Goal: Communication & Community: Answer question/provide support

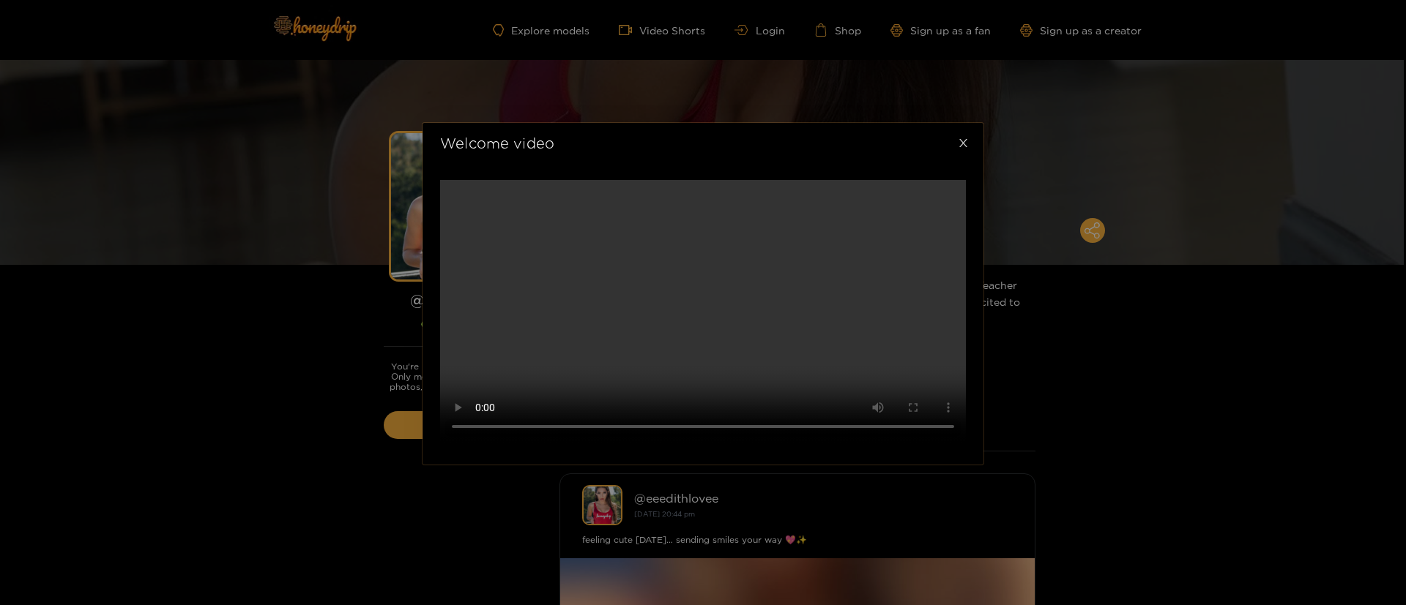
click at [964, 138] on icon "close" at bounding box center [963, 143] width 11 height 11
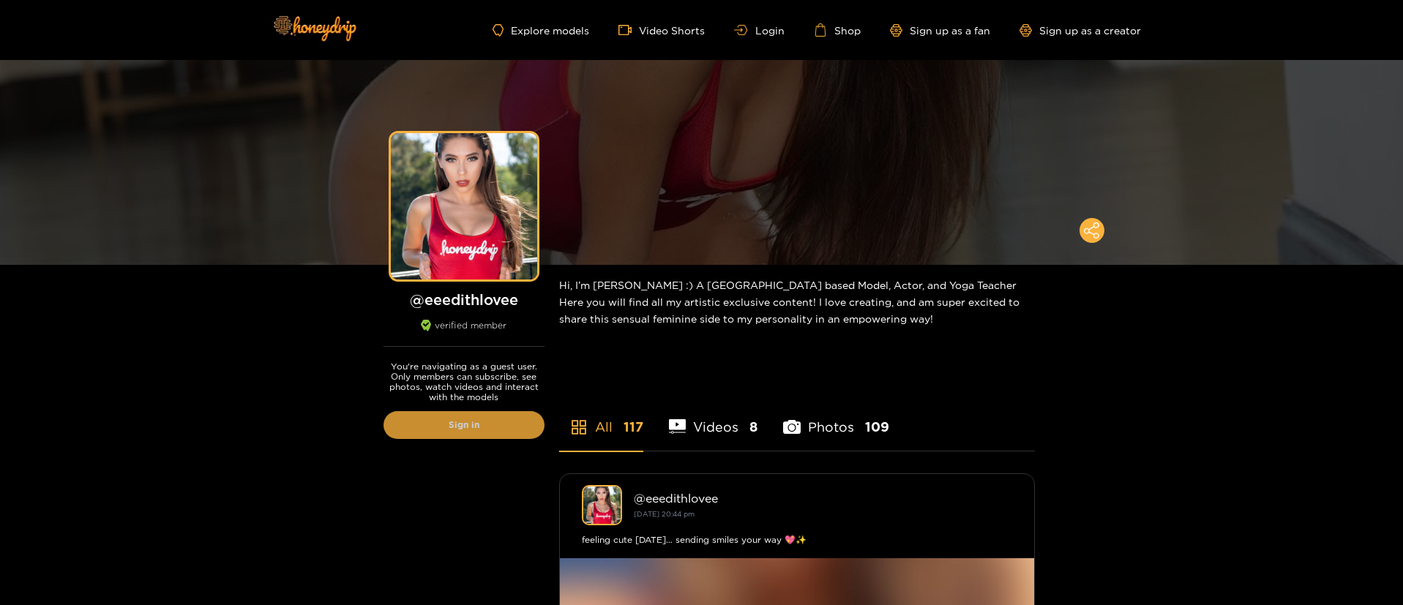
click at [457, 425] on link "Sign in" at bounding box center [464, 425] width 161 height 28
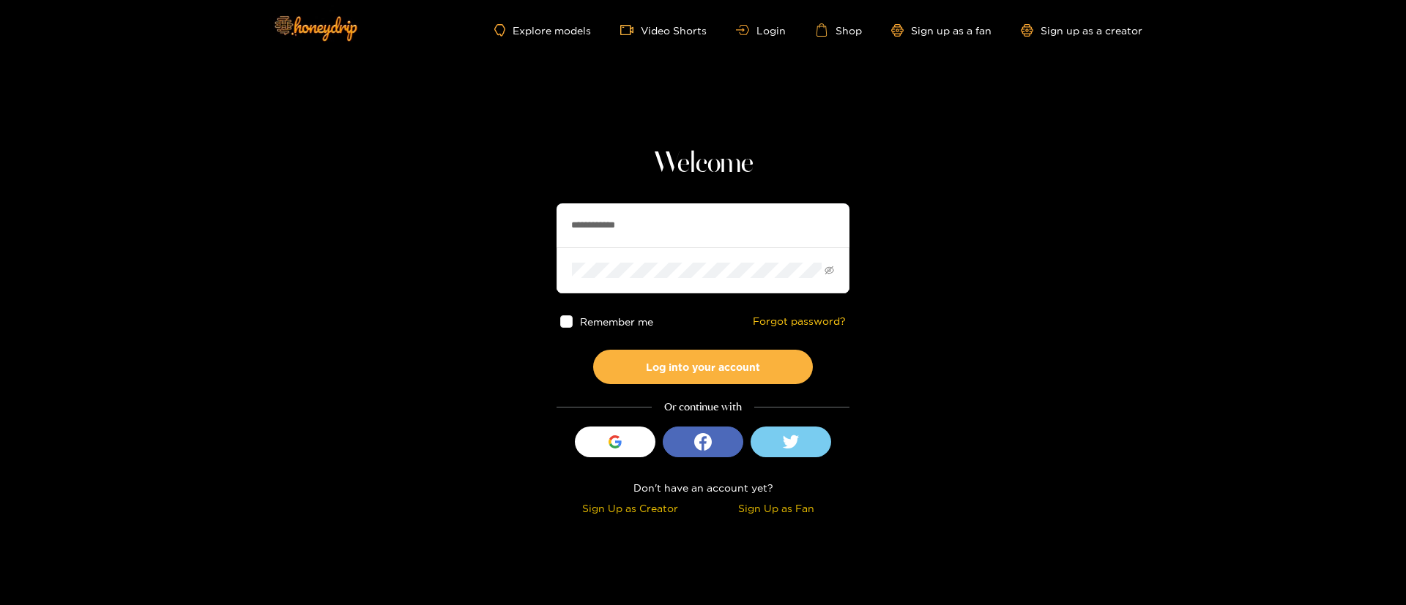
click at [646, 211] on input "**********" at bounding box center [702, 226] width 293 height 44
type input "**********"
click at [705, 353] on button "Log into your account" at bounding box center [703, 367] width 220 height 34
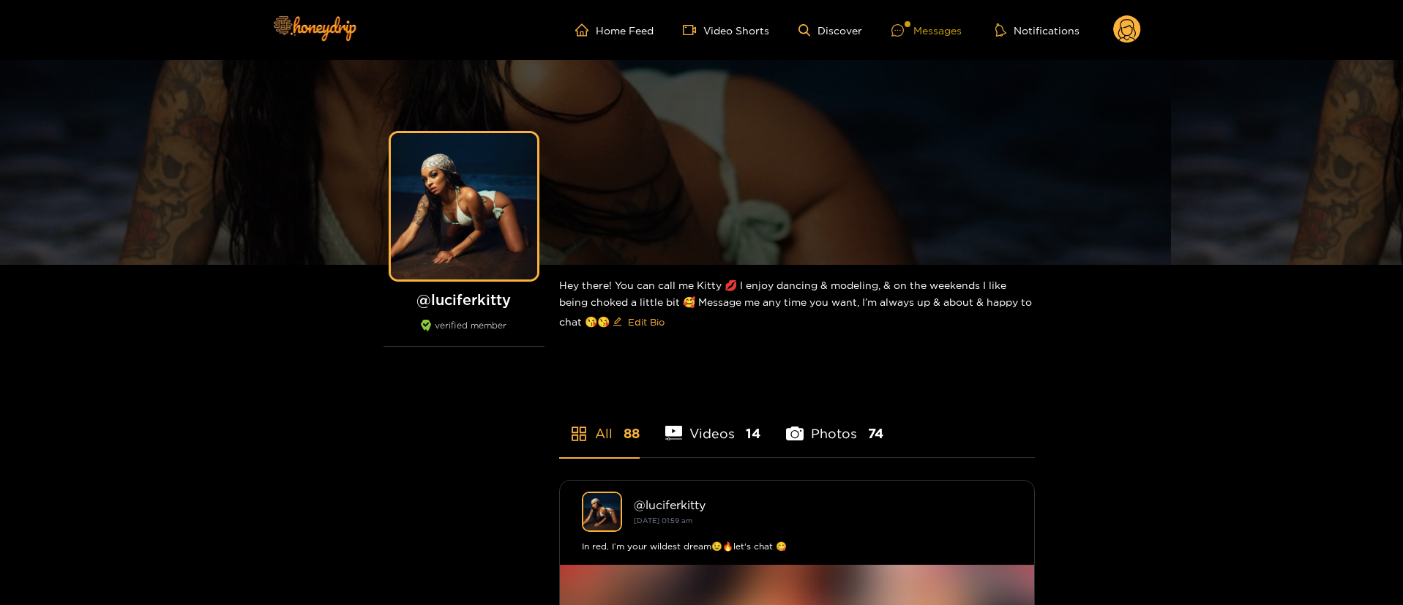
click at [938, 20] on ul "Home Feed Video Shorts Discover Messages Notifications" at bounding box center [858, 29] width 566 height 29
click at [919, 23] on div "Messages" at bounding box center [927, 30] width 70 height 17
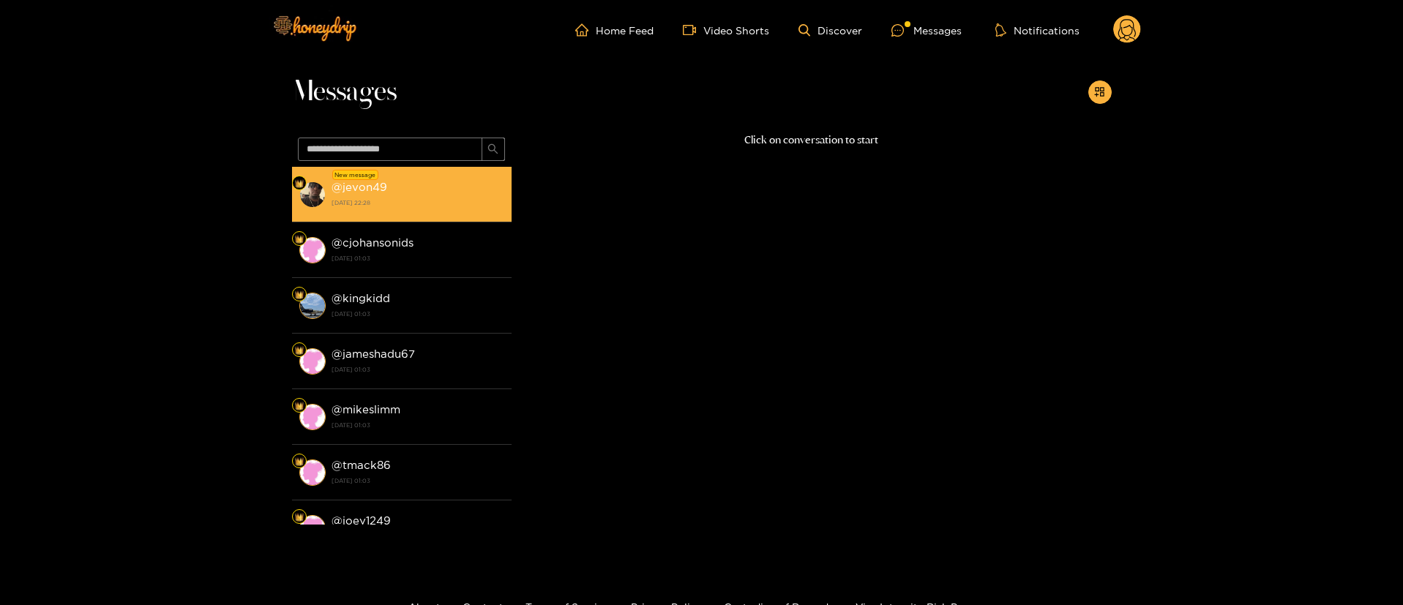
click at [411, 188] on div "@ jevon49 [DATE] 22:28" at bounding box center [418, 194] width 173 height 33
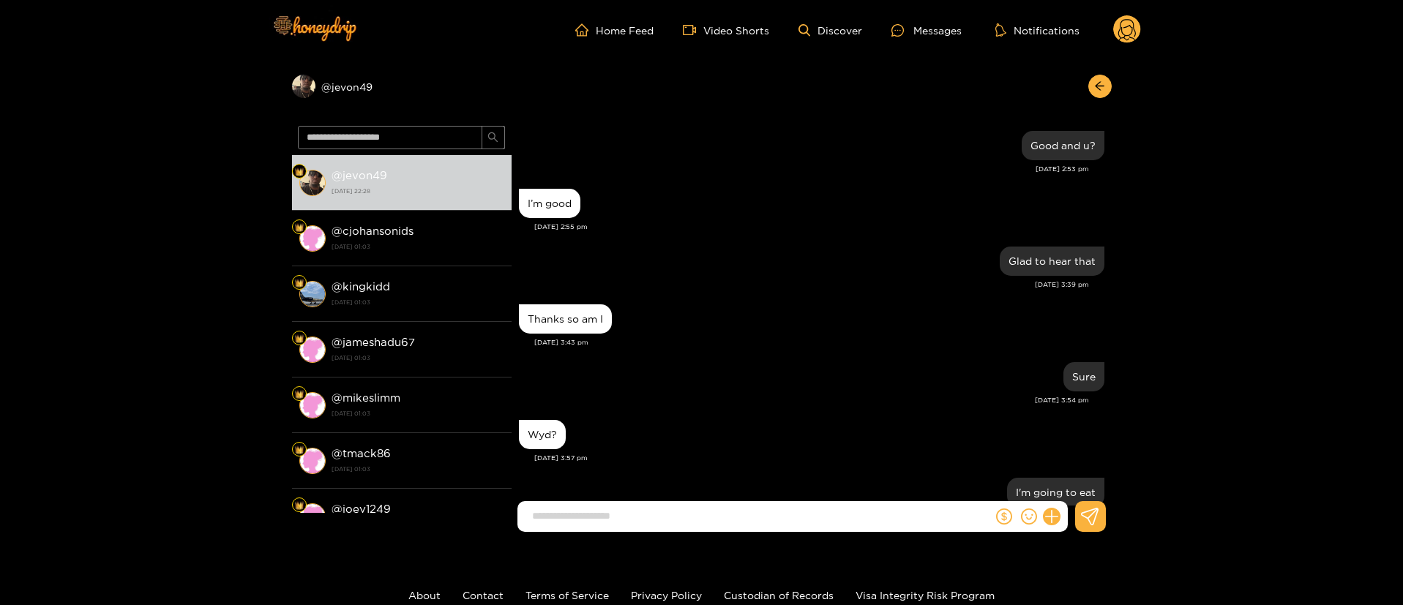
scroll to position [1171, 0]
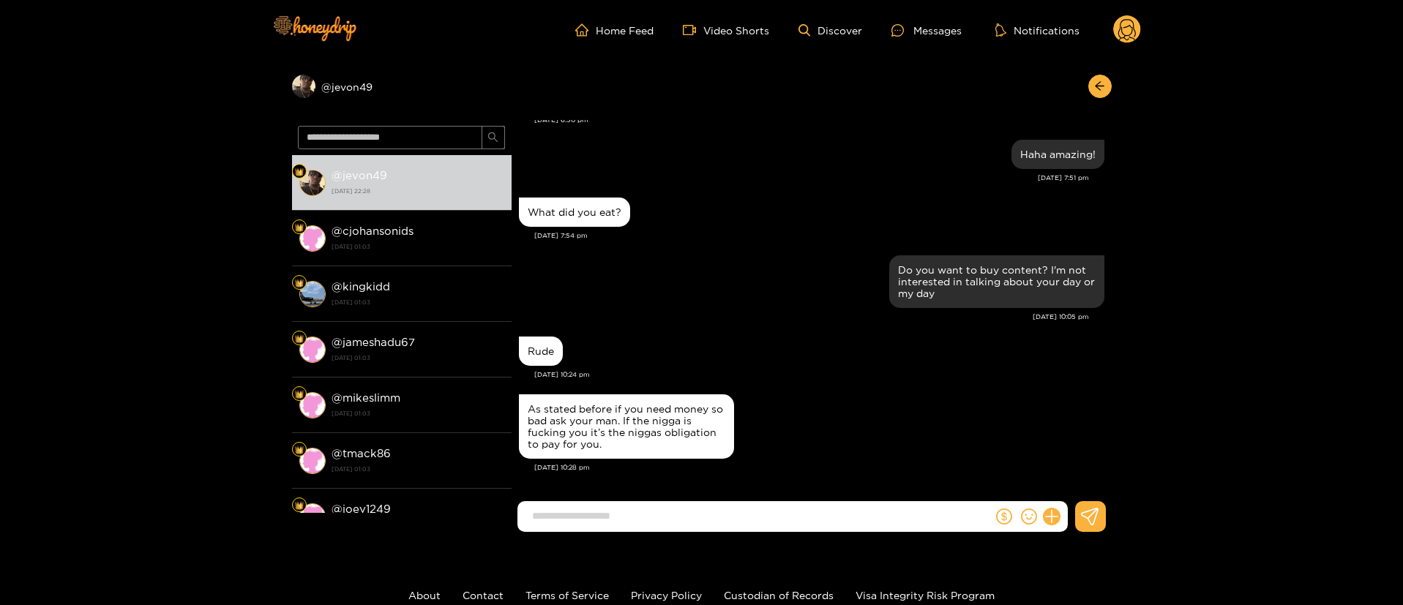
click at [694, 334] on div "Rude" at bounding box center [812, 351] width 586 height 37
click at [633, 423] on div "As stated before if you need money so bad ask your man. If the nigga is fucking…" at bounding box center [627, 426] width 198 height 47
copy div "As stated before if you need money so bad ask your man. If the nigga is fucking…"
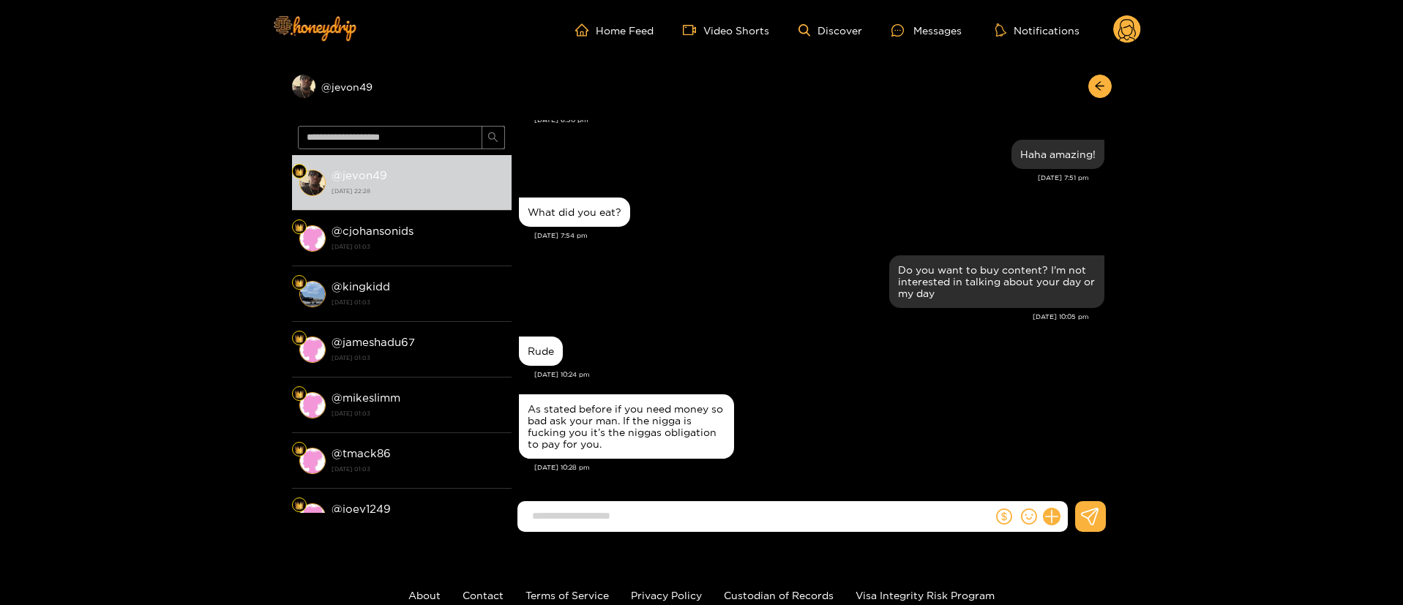
click at [763, 318] on div "[DATE] 10:05 pm" at bounding box center [804, 317] width 570 height 10
click at [710, 223] on div "What did you eat?" at bounding box center [812, 212] width 586 height 37
click at [649, 187] on div "Haha amazing! [DATE] 7:51 pm" at bounding box center [812, 165] width 586 height 58
click at [693, 261] on div "Do you want to buy content? I'm not interested in talking about your day or my …" at bounding box center [812, 282] width 586 height 60
click at [688, 527] on input at bounding box center [759, 516] width 468 height 24
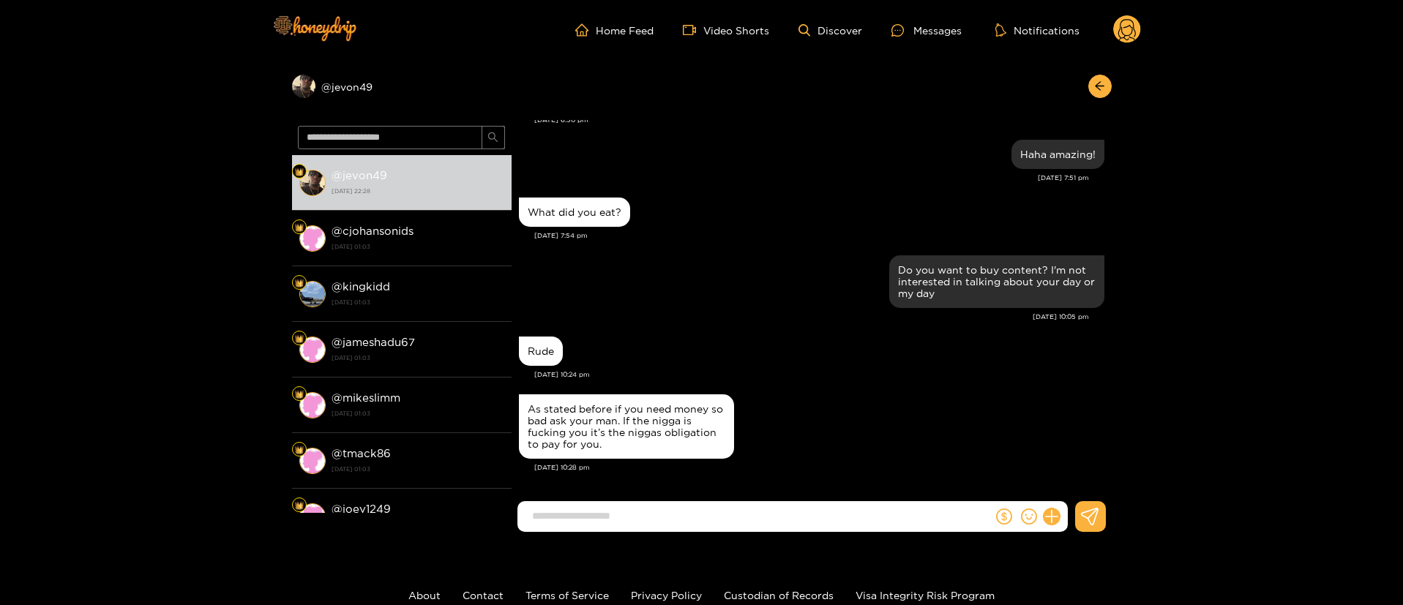
paste input "**********"
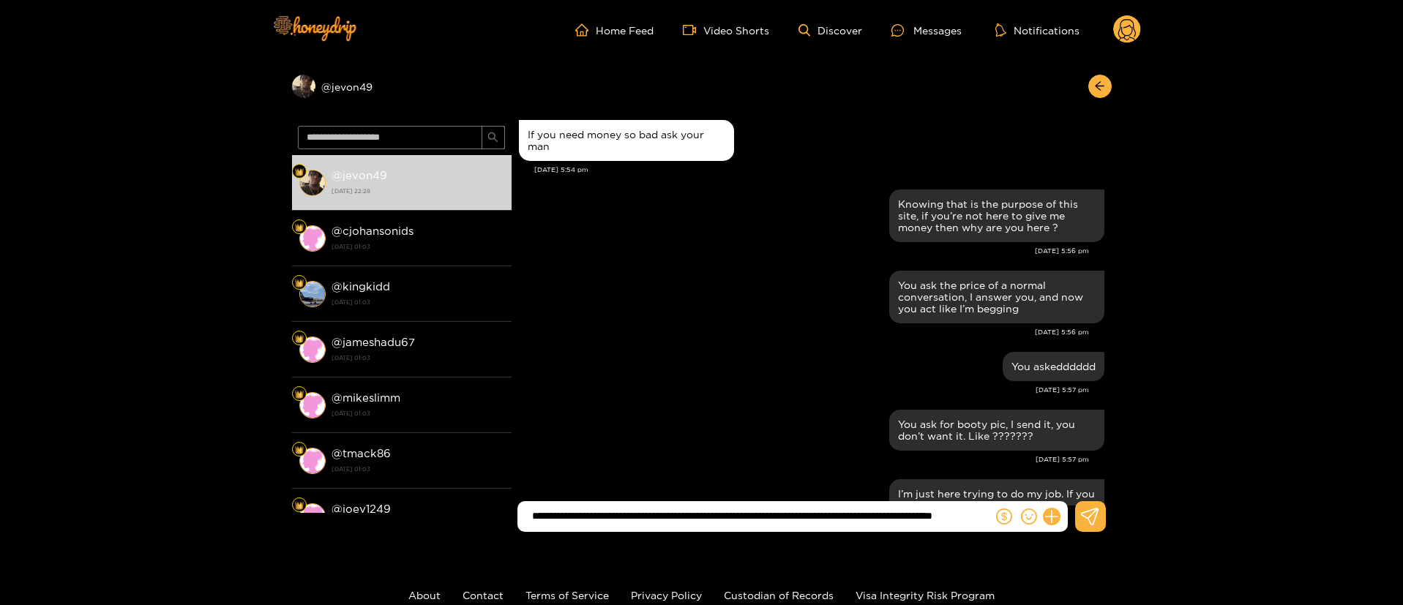
scroll to position [1471, 0]
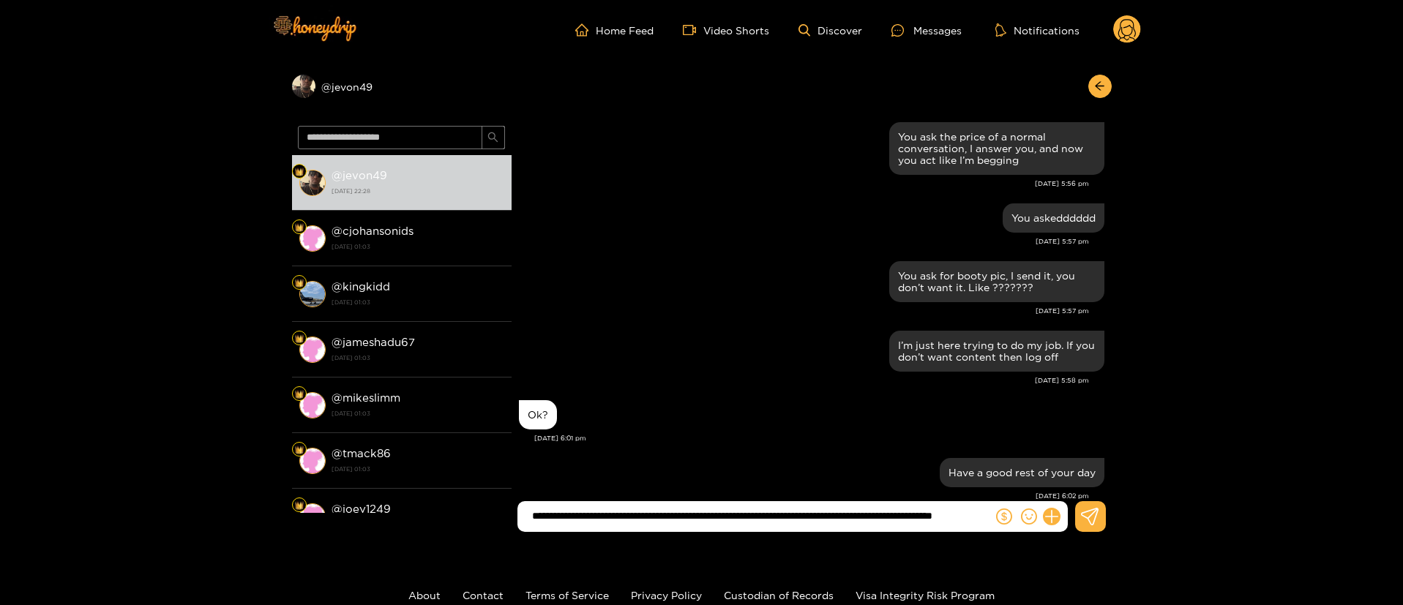
type input "**********"
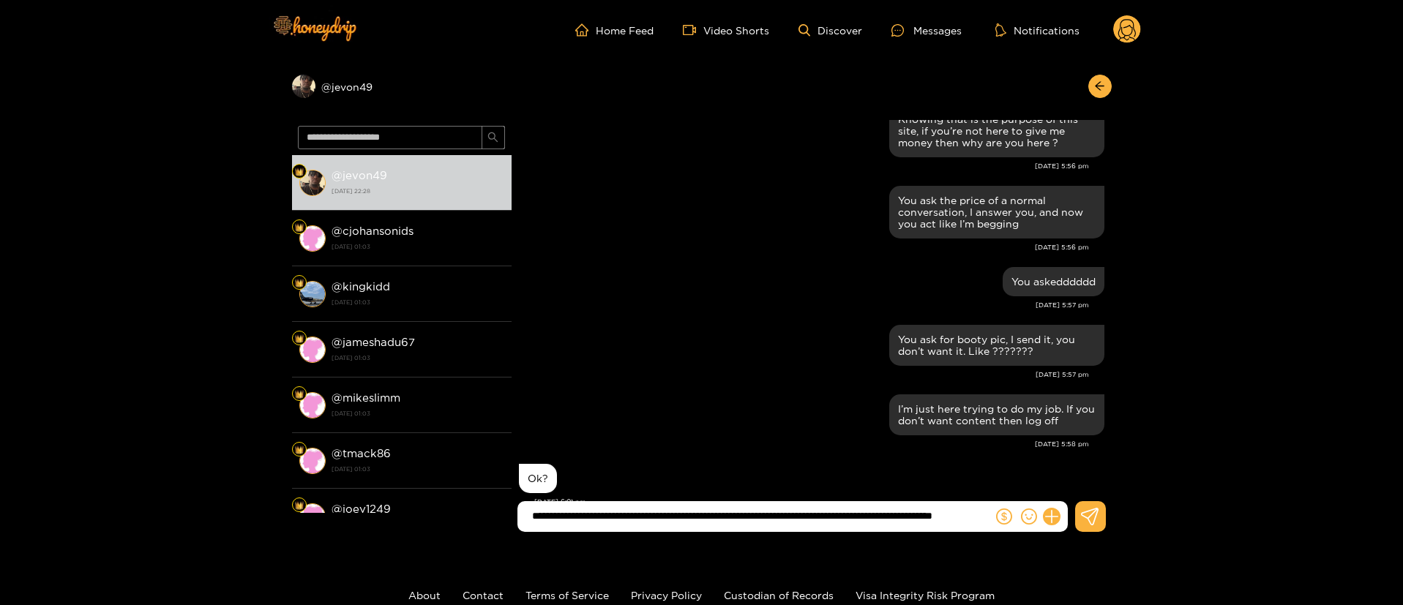
scroll to position [1534, 0]
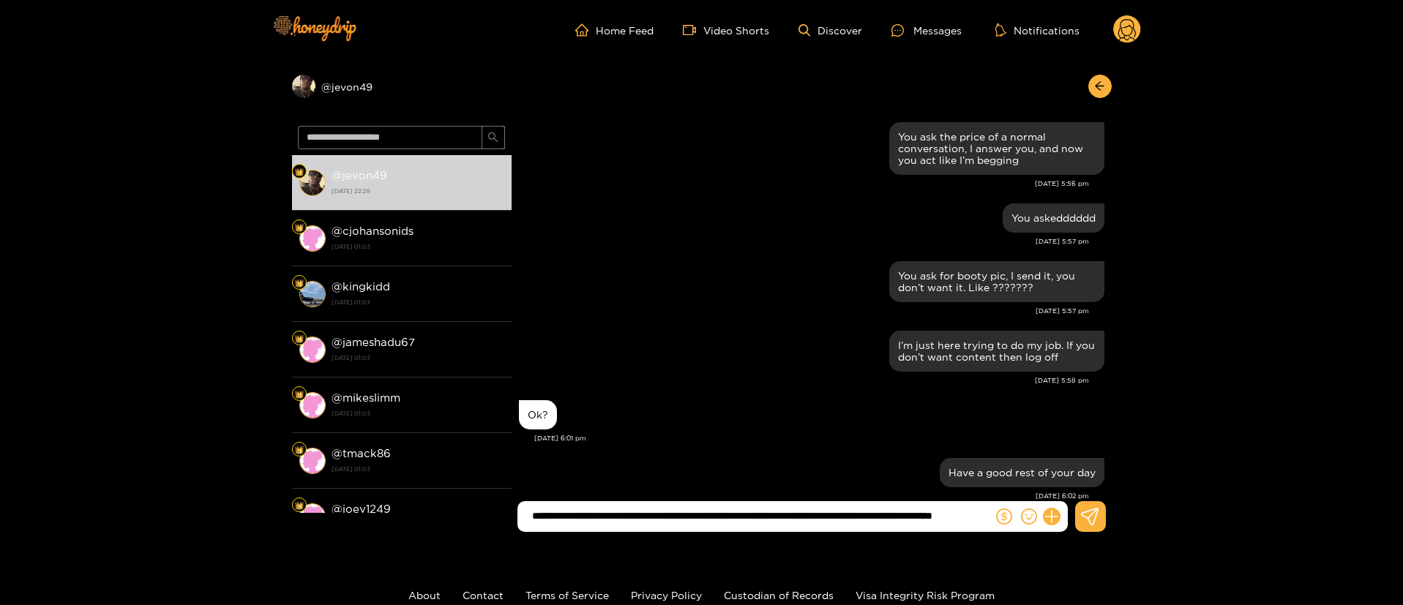
click at [941, 511] on input "**********" at bounding box center [759, 516] width 468 height 24
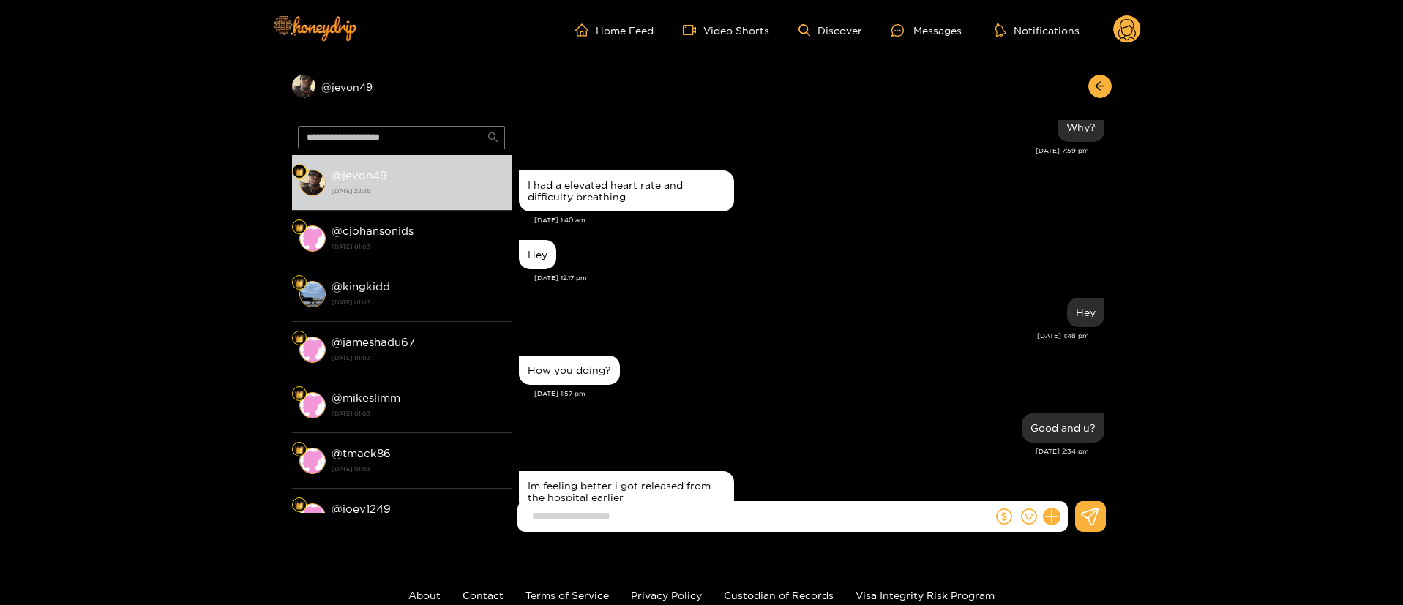
scroll to position [11322, 0]
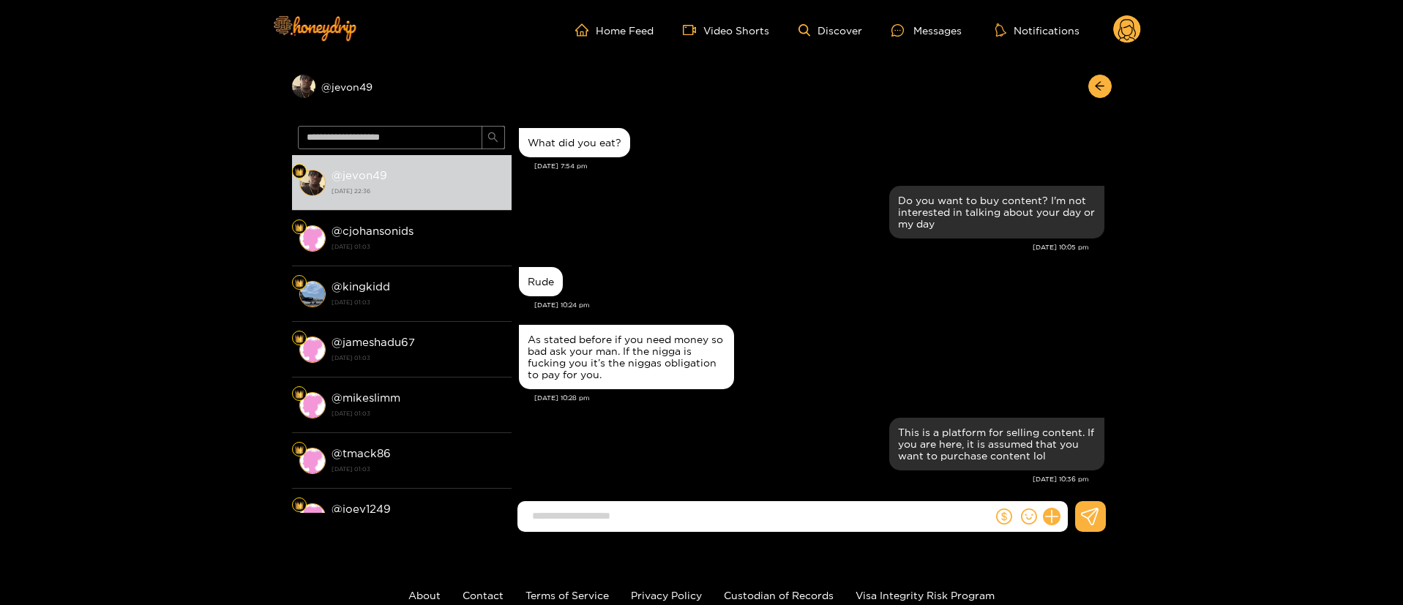
click at [845, 321] on div "As stated before if you need money so bad ask your man. If the nigga is fucking…" at bounding box center [812, 357] width 586 height 72
click at [758, 243] on div "Do you want to buy content? I'm not interested in talking about your day or my …" at bounding box center [812, 222] width 586 height 81
click at [787, 340] on div "As stated before if you need money so bad ask your man. If the nigga is fucking…" at bounding box center [812, 357] width 586 height 72
click at [808, 300] on div "[DATE] 10:24 pm" at bounding box center [819, 305] width 570 height 10
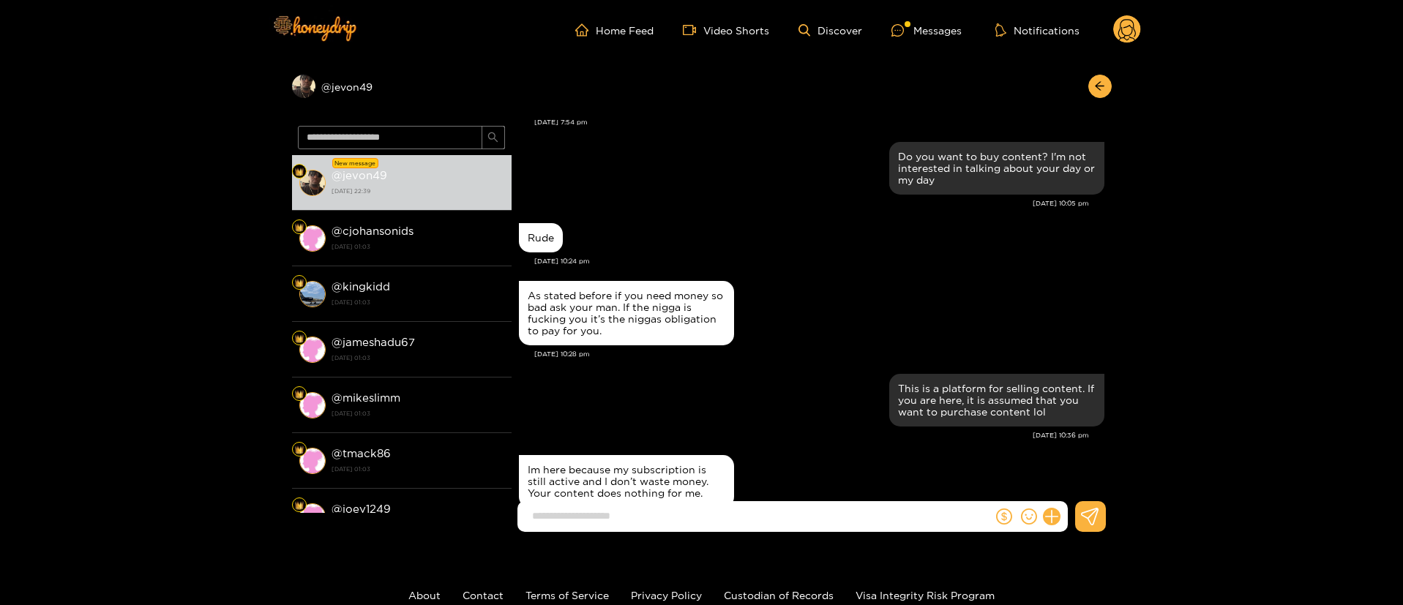
scroll to position [11404, 0]
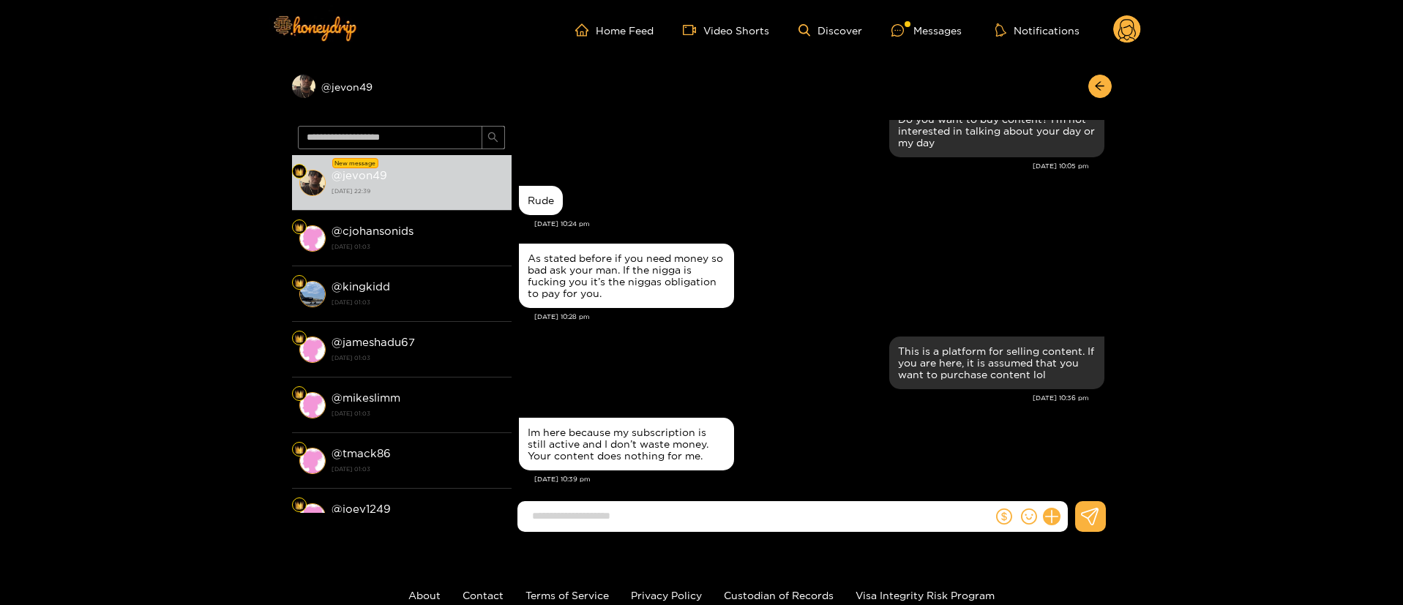
click at [729, 509] on input at bounding box center [759, 516] width 468 height 24
paste input "**********"
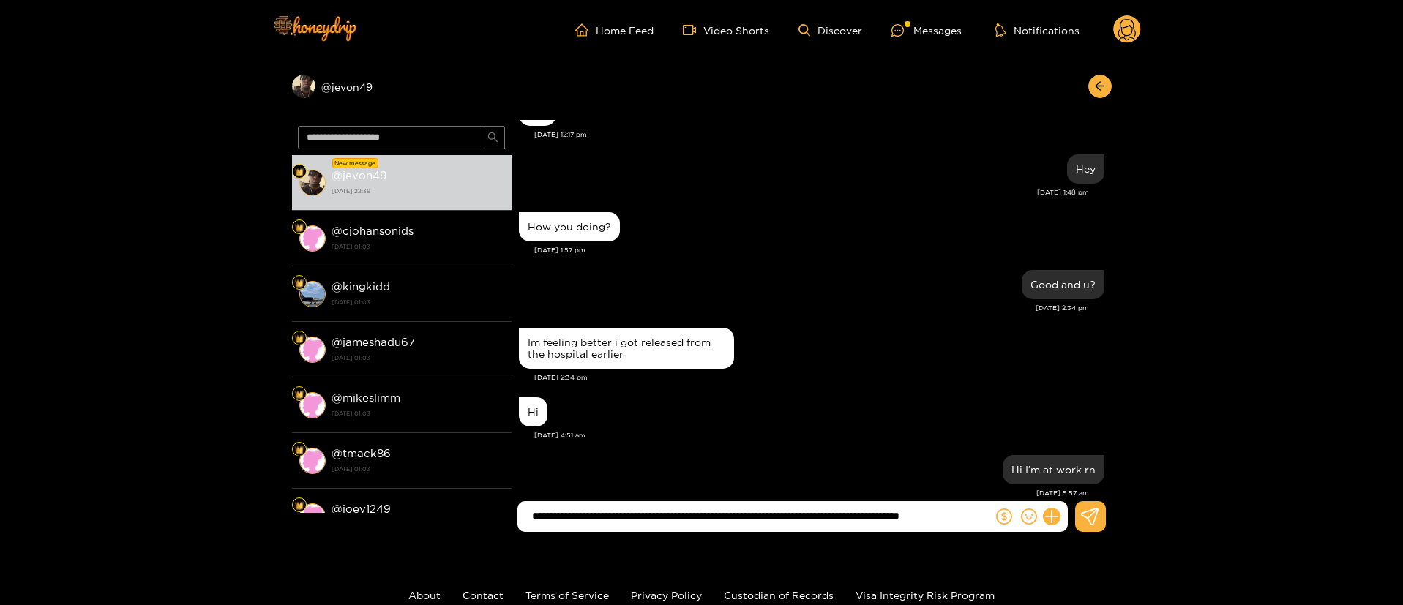
scroll to position [12199, 0]
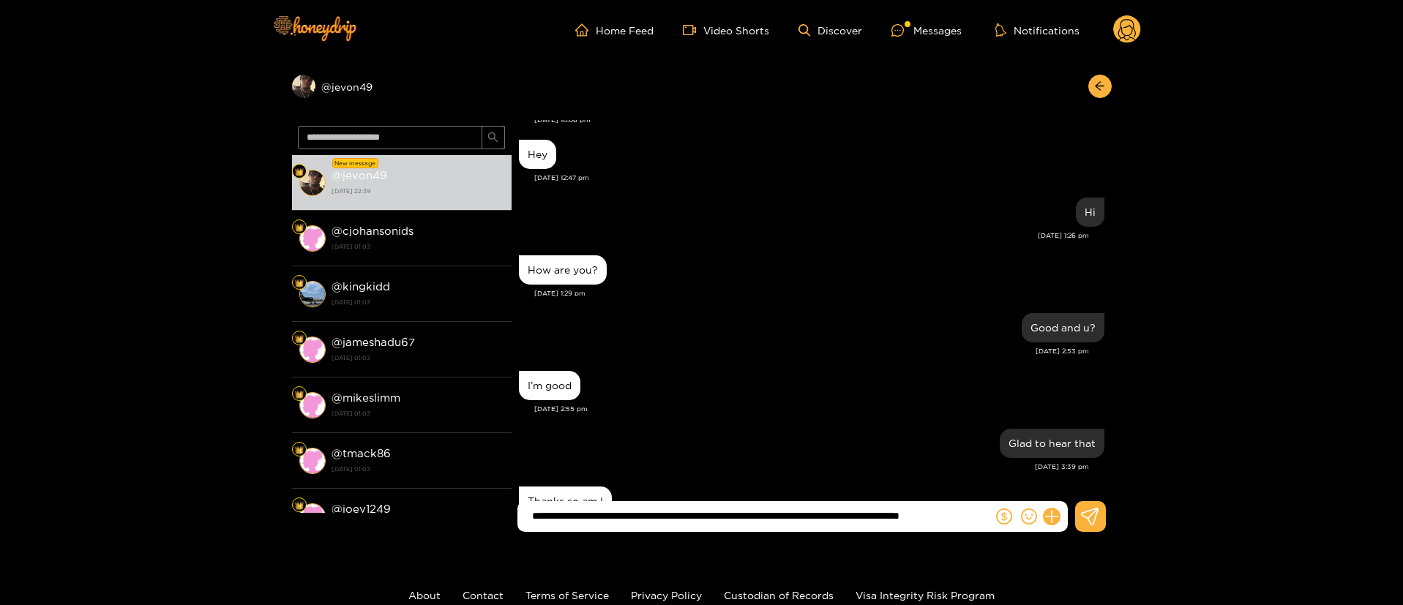
type input "**********"
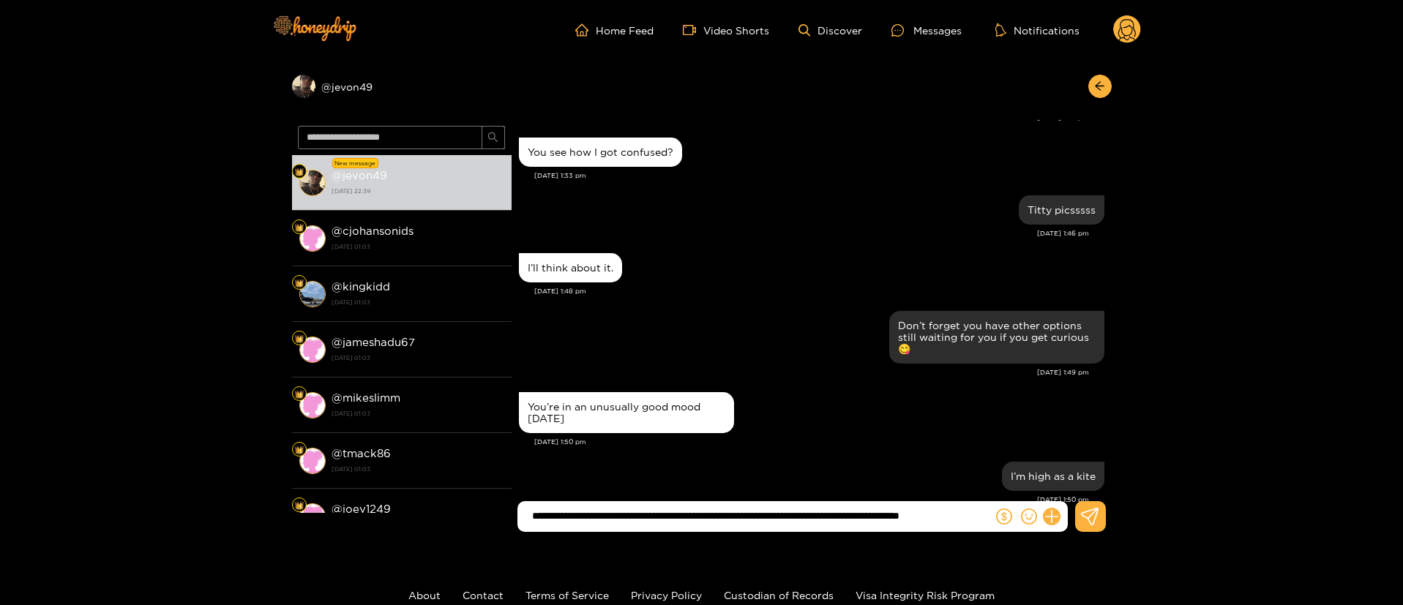
scroll to position [12516, 0]
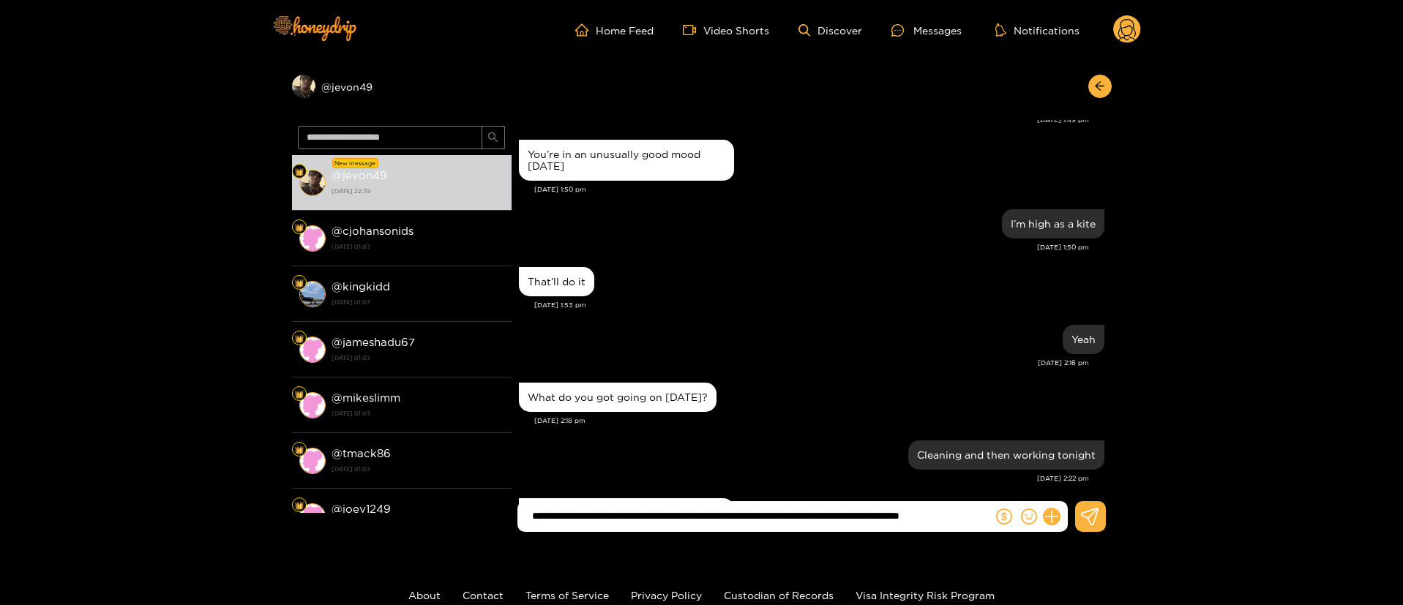
drag, startPoint x: 1111, startPoint y: 411, endPoint x: 1107, endPoint y: 473, distance: 61.6
click at [1107, 473] on div "[PERSON_NAME] nop, sorry [DATE] 9:50 pm I'm not here to test any of your theori…" at bounding box center [812, 313] width 600 height 386
click at [1112, 417] on div "Preview @ jevon49 New message @ jevon49 [DATE] 22:39 @ cjohansonids [DATE] 01:0…" at bounding box center [701, 302] width 1403 height 484
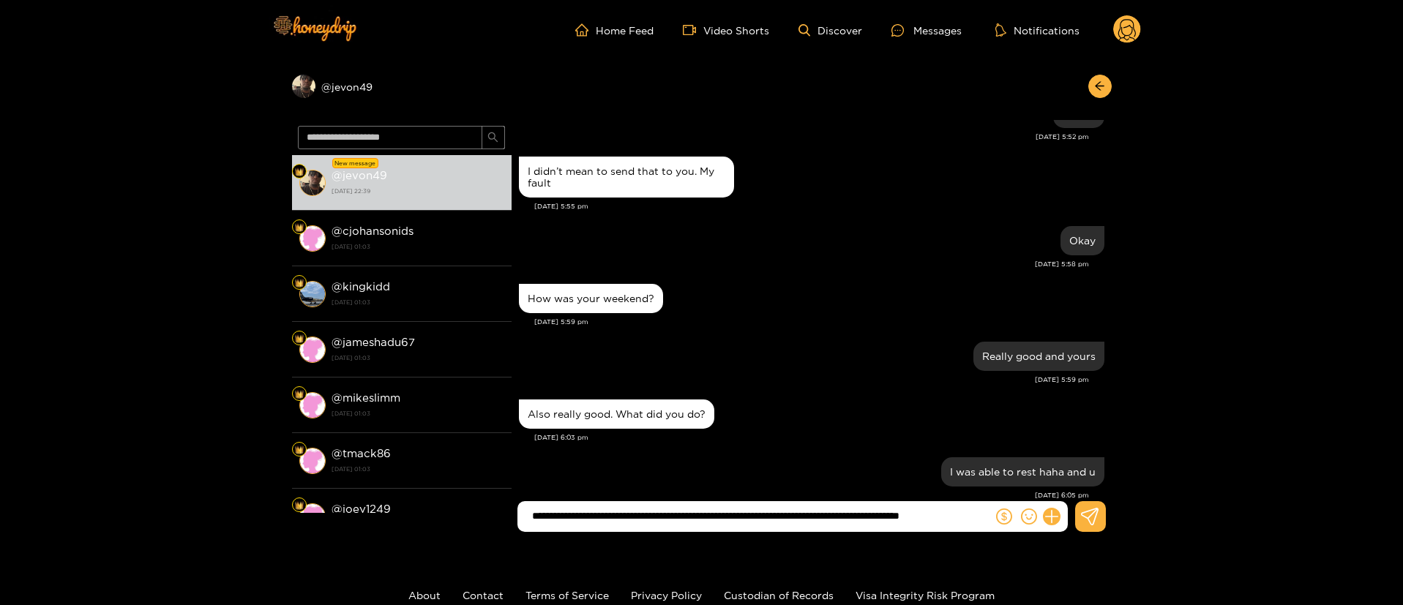
scroll to position [15489, 0]
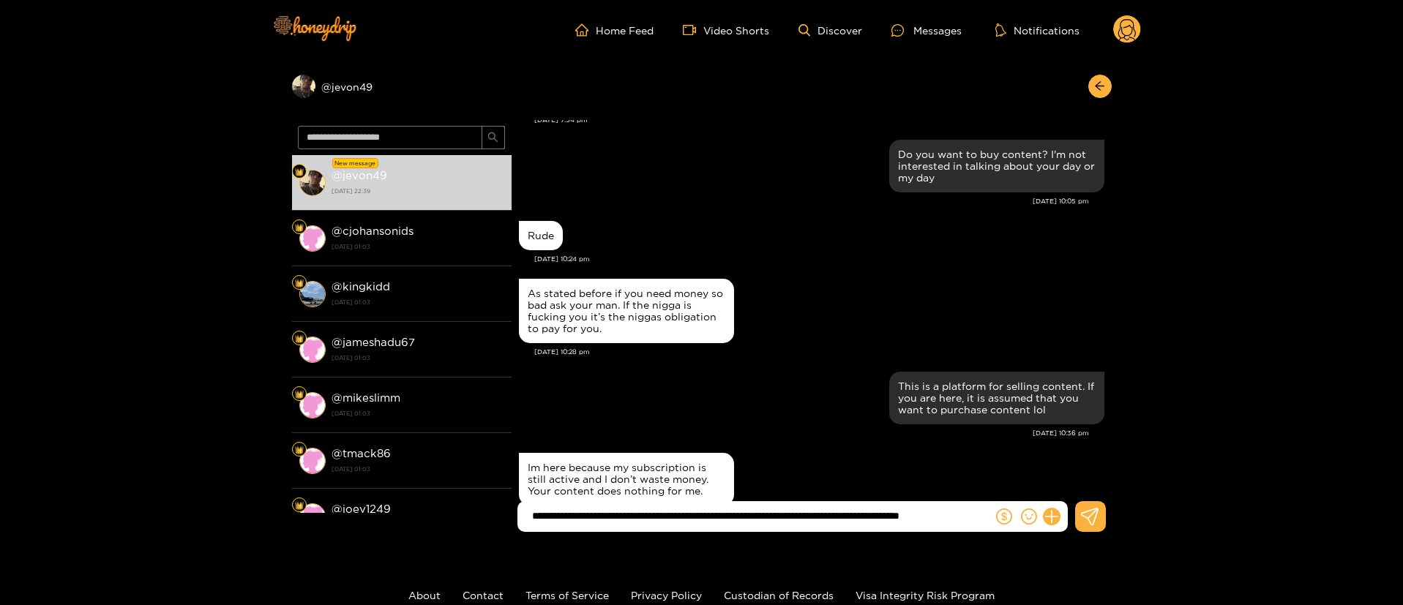
click at [974, 522] on input "**********" at bounding box center [759, 516] width 468 height 24
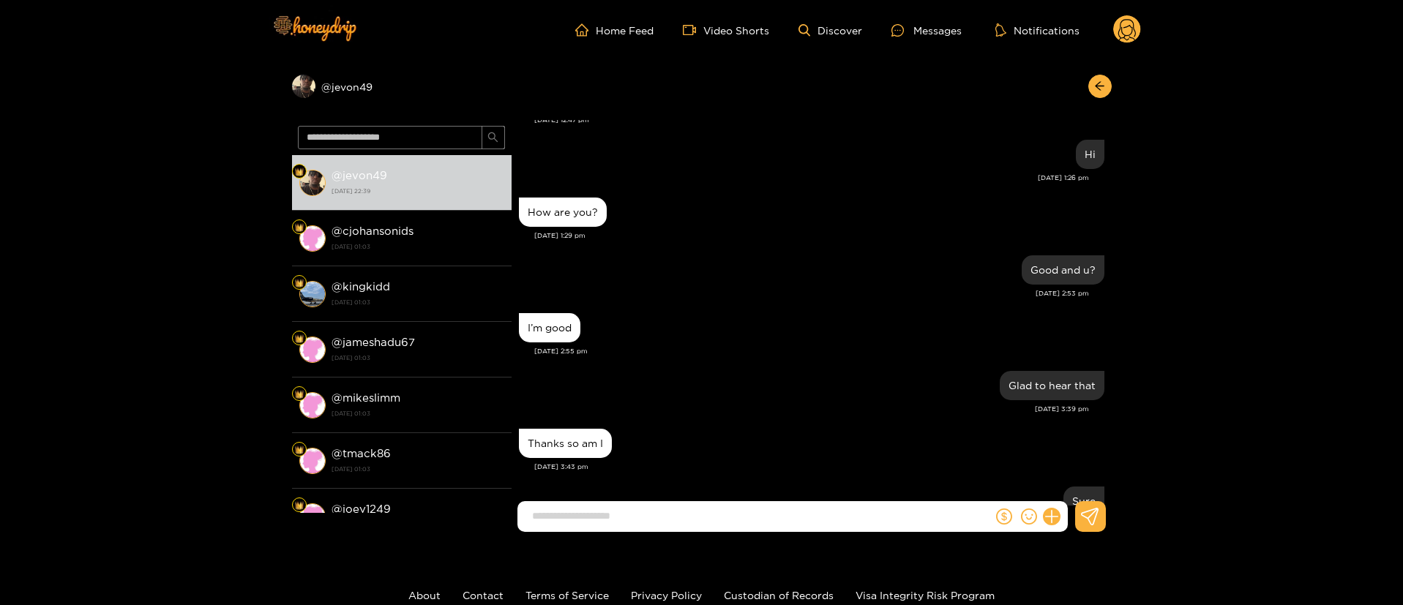
scroll to position [19633, 0]
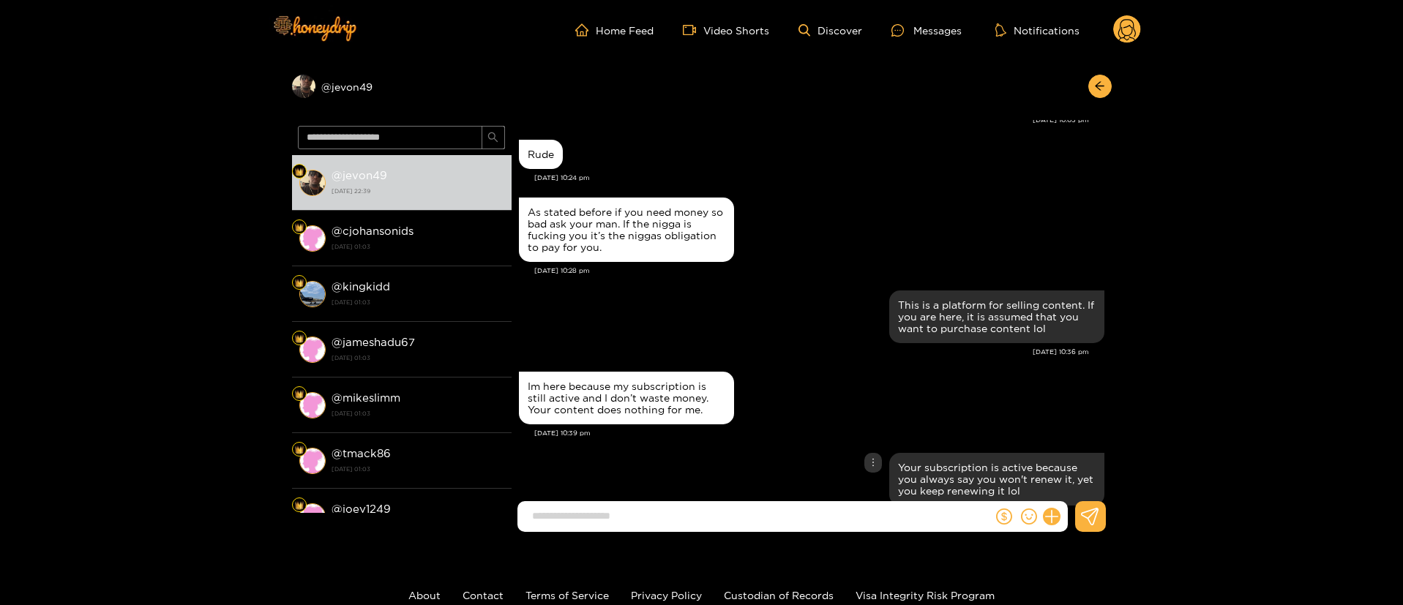
click at [801, 449] on div "Your subscription is active because you always say you won't renew it, yet you …" at bounding box center [812, 479] width 586 height 60
click at [932, 395] on div "Im here because my subscription is still active and I don’t waste money. Your c…" at bounding box center [812, 408] width 586 height 81
click at [930, 462] on div "Your subscription is active because you always say you won't renew it, yet you …" at bounding box center [997, 479] width 198 height 35
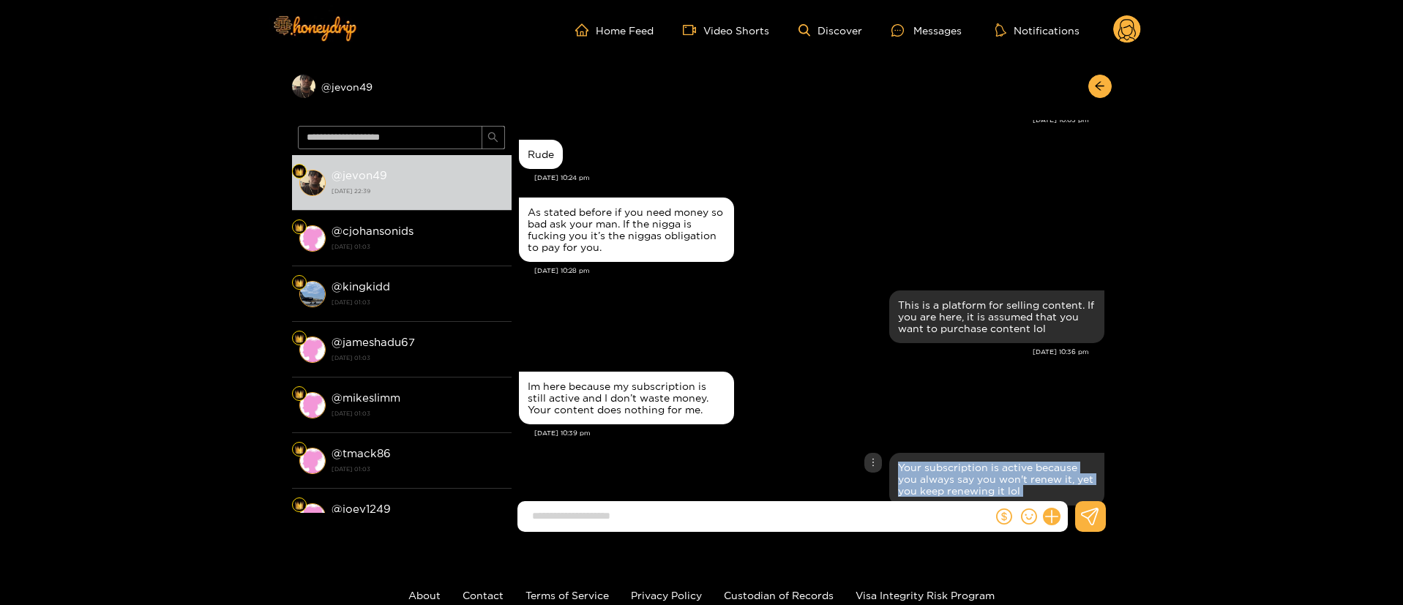
copy div "Your subscription is active because you always say you won't renew it, yet you …"
click at [830, 320] on div "This is a platform for selling content. If you are here, it is assumed that you…" at bounding box center [812, 327] width 586 height 81
click at [1121, 34] on circle at bounding box center [1127, 29] width 28 height 28
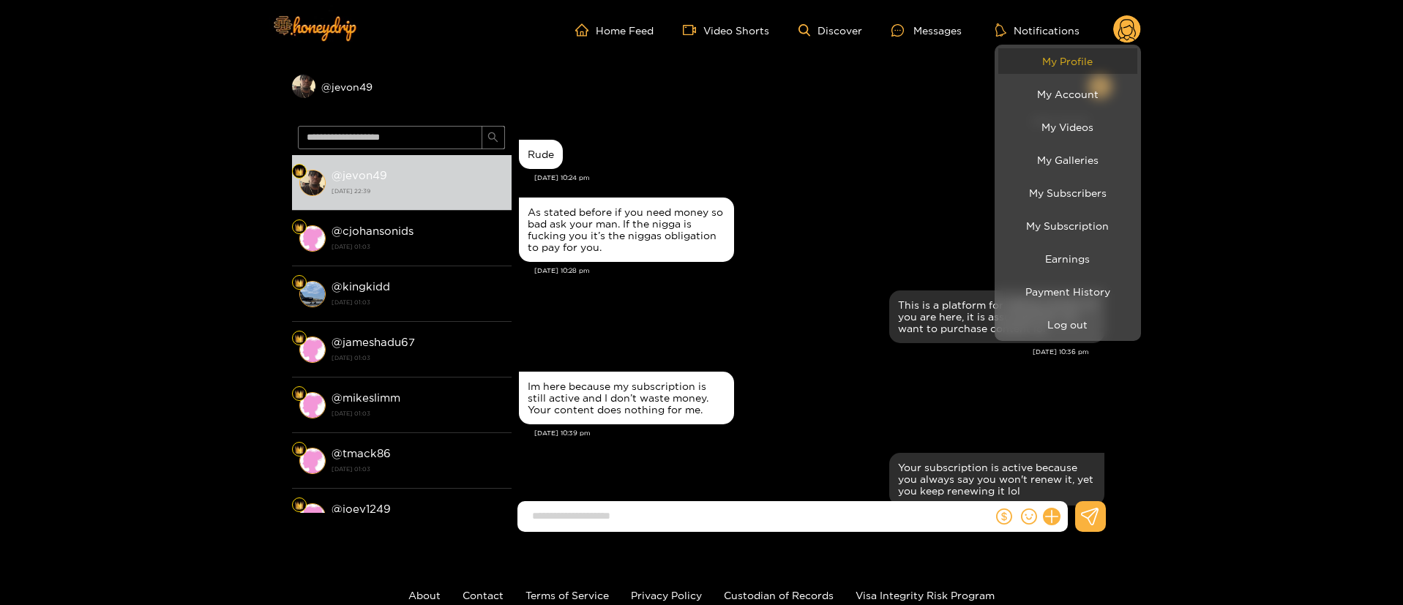
click at [1078, 64] on link "My Profile" at bounding box center [1067, 61] width 139 height 26
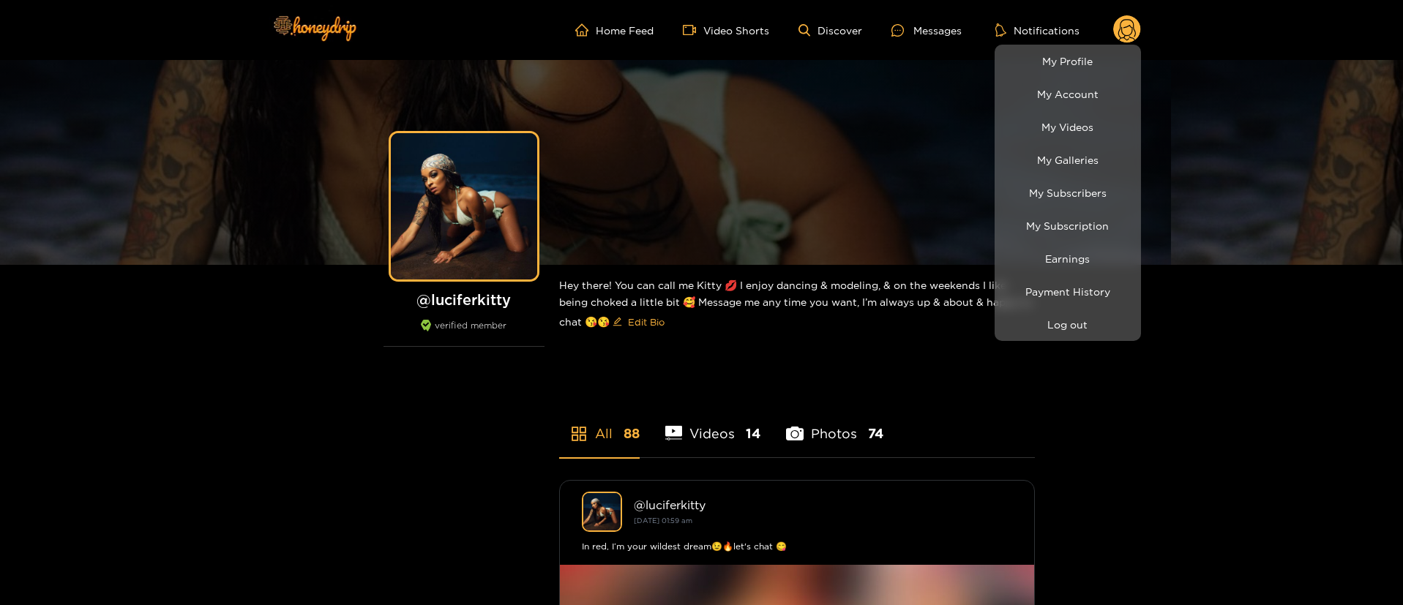
click at [952, 34] on div at bounding box center [701, 302] width 1403 height 605
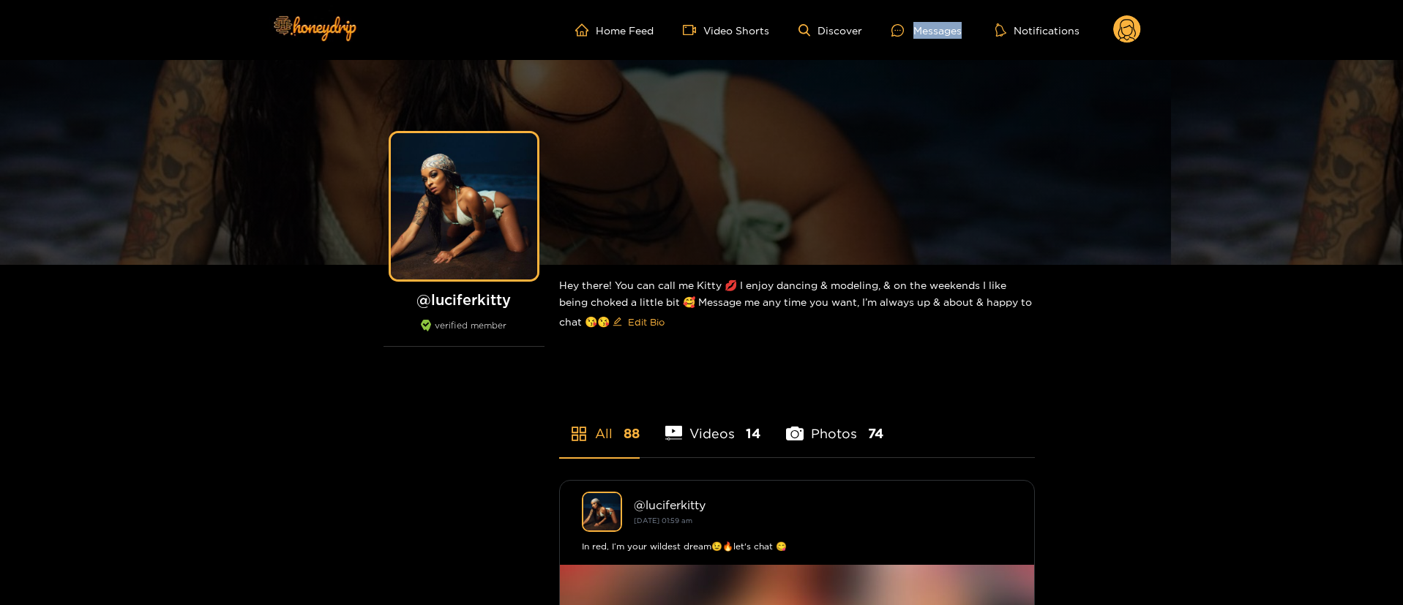
click at [952, 34] on div "Messages" at bounding box center [927, 30] width 70 height 17
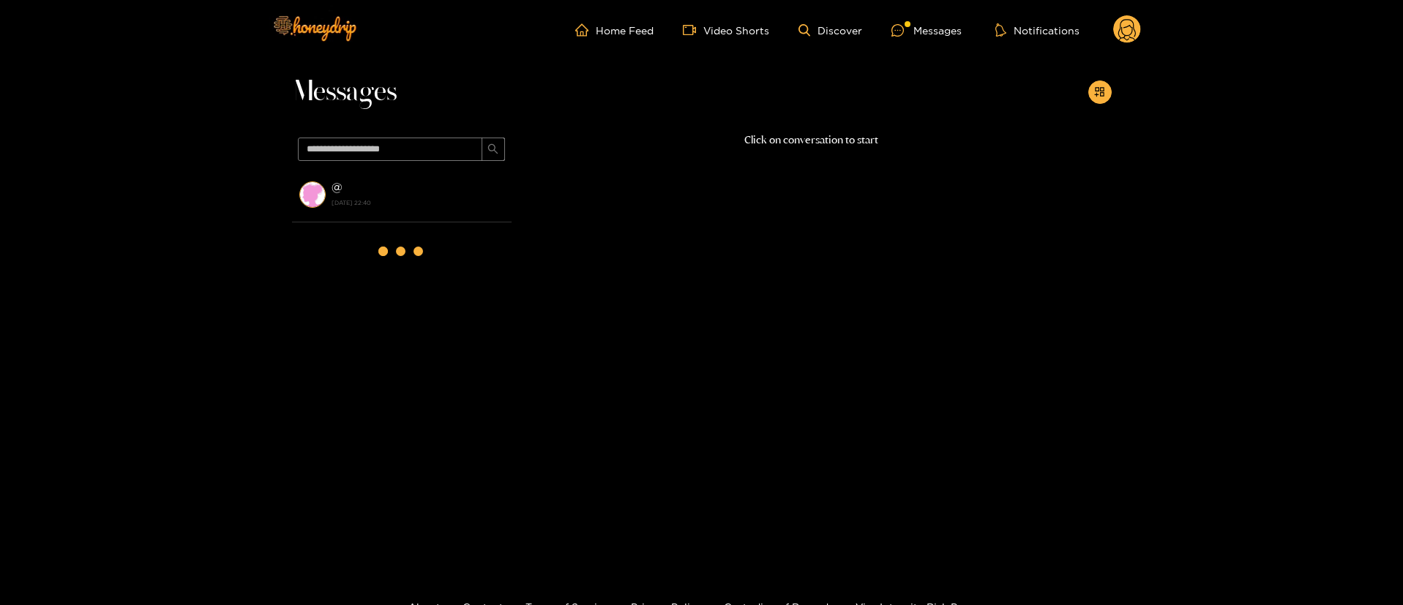
click at [1124, 29] on circle at bounding box center [1127, 29] width 28 height 28
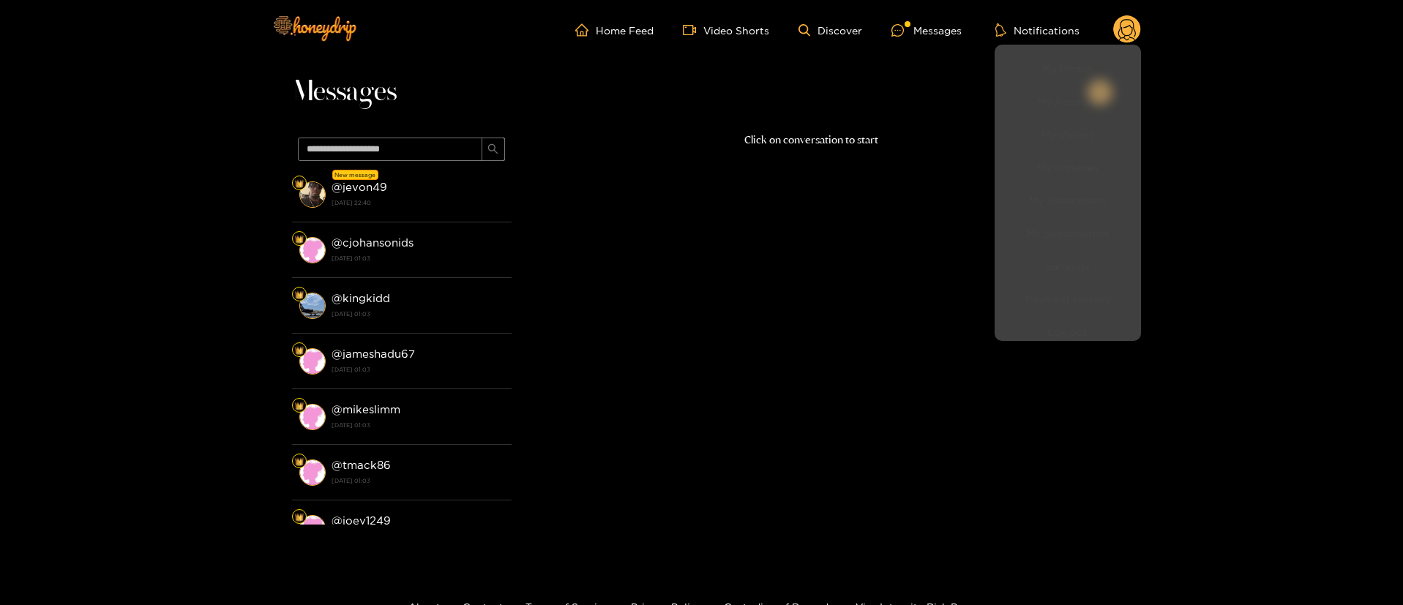
click at [430, 193] on div at bounding box center [701, 302] width 1403 height 605
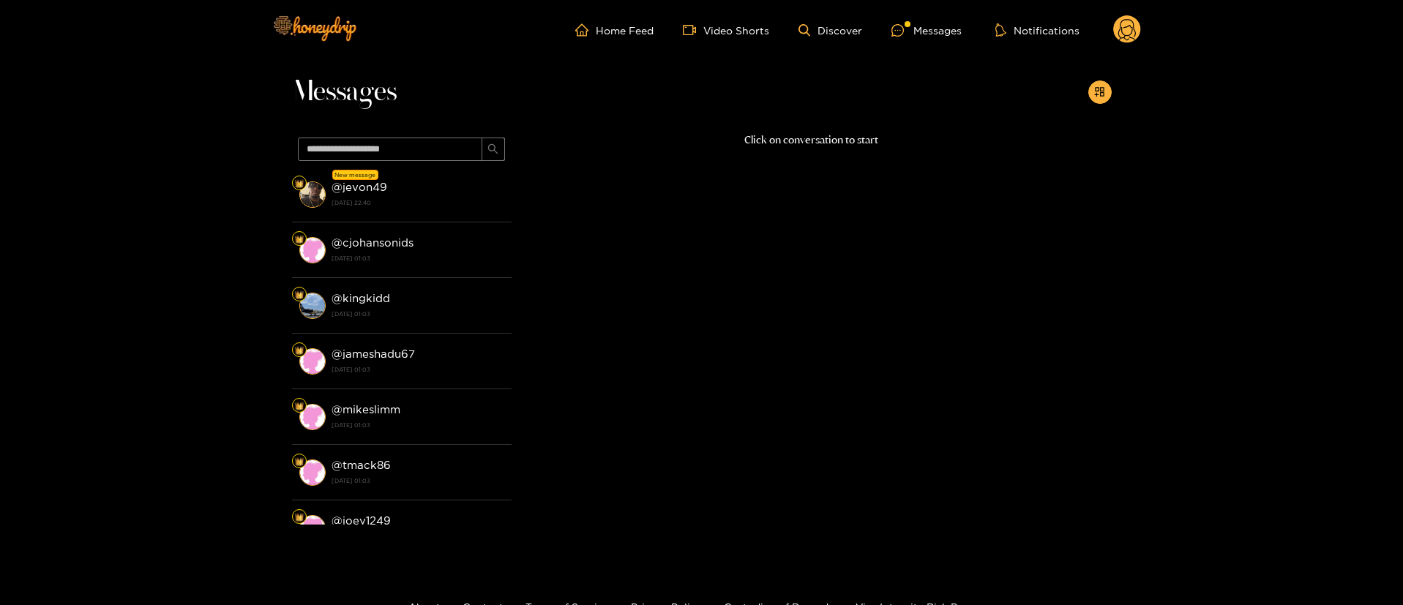
click at [430, 193] on div "@ jevon49 [DATE] 22:40" at bounding box center [418, 194] width 173 height 33
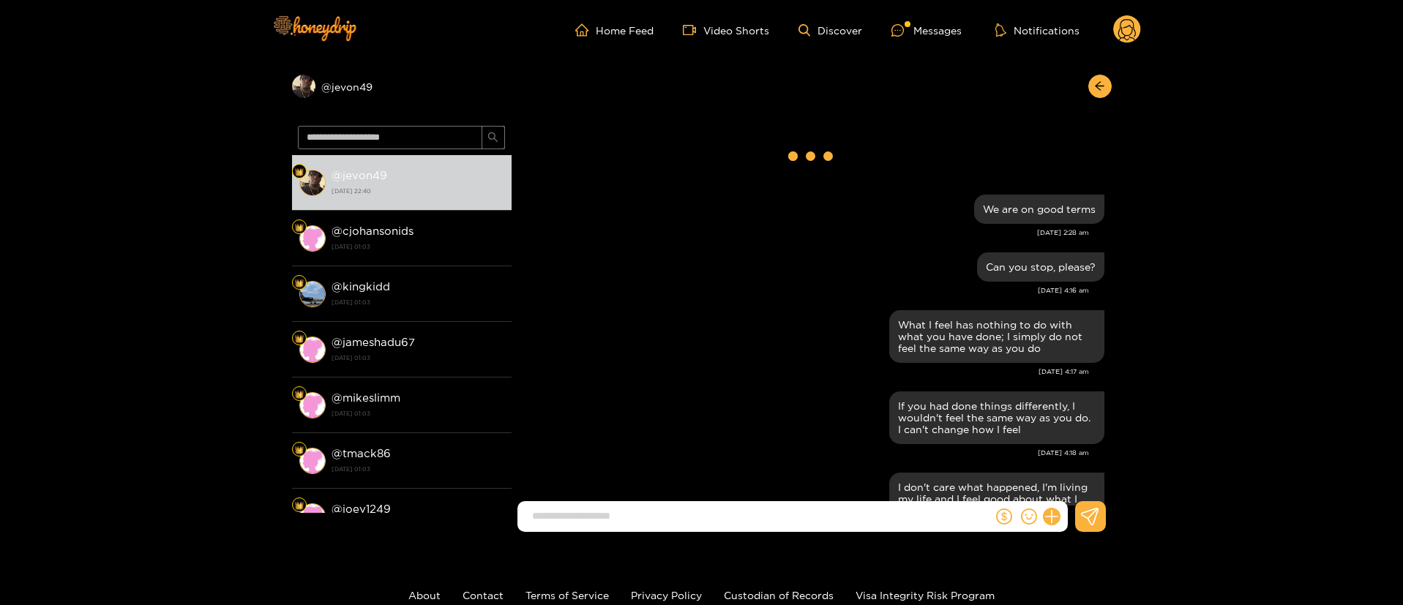
scroll to position [19778, 0]
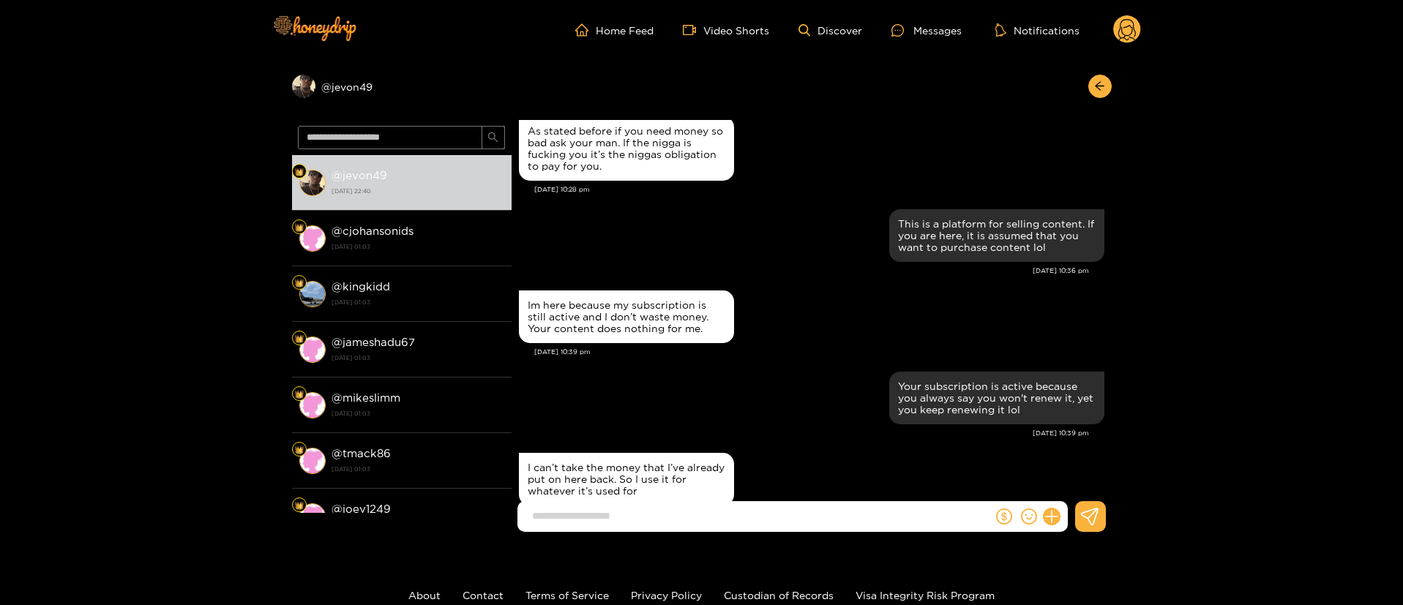
click at [643, 347] on div "[DATE] 10:39 pm" at bounding box center [819, 352] width 570 height 10
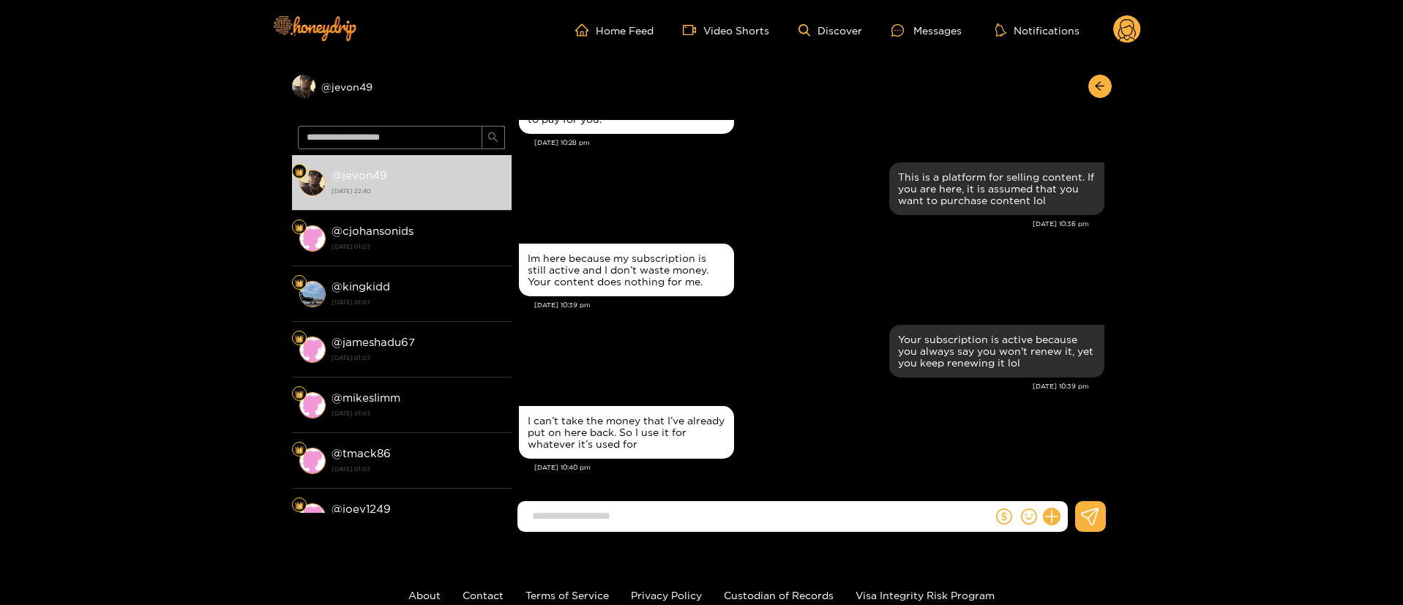
scroll to position [1265, 0]
click at [749, 524] on input at bounding box center [759, 516] width 468 height 24
click at [776, 365] on div "Your subscription is active because you always say you won't renew it, yet you …" at bounding box center [812, 351] width 586 height 60
click at [821, 292] on div "Im here because my subscription is still active and I don’t waste money. Your c…" at bounding box center [812, 270] width 586 height 60
click at [676, 529] on form at bounding box center [756, 516] width 476 height 31
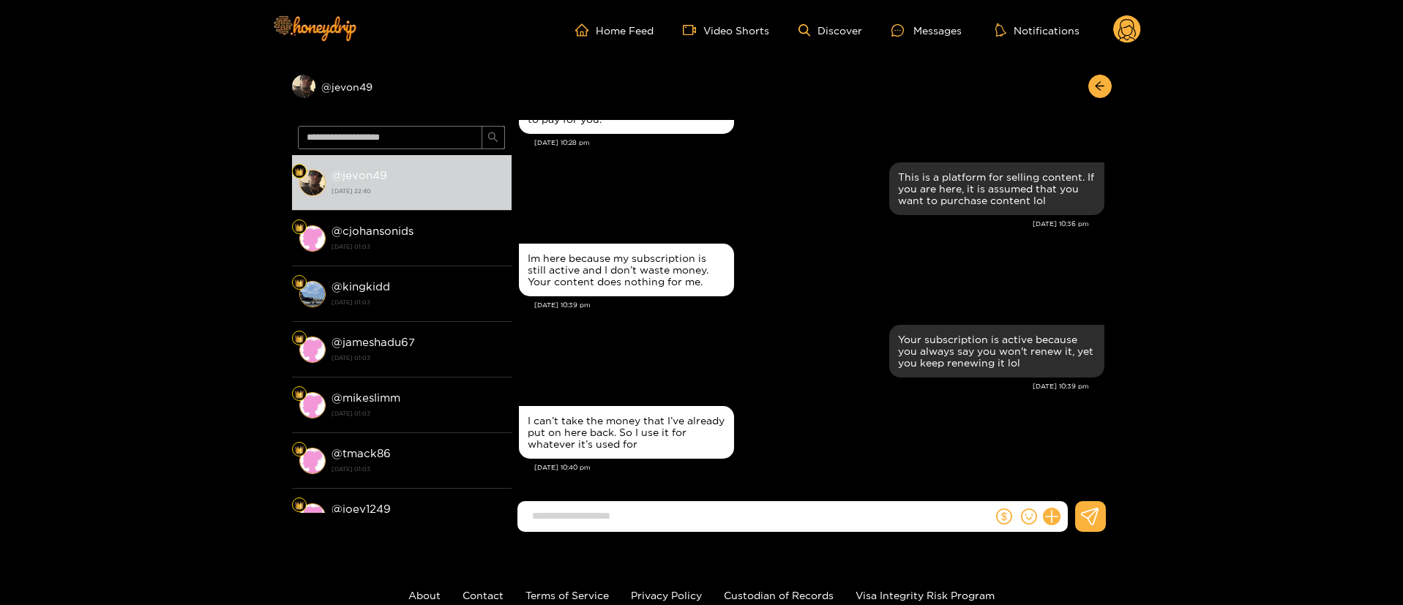
click at [676, 529] on form at bounding box center [756, 516] width 476 height 31
click at [674, 526] on input at bounding box center [759, 516] width 468 height 24
paste input "**********"
paste input "***"
paste input "**"
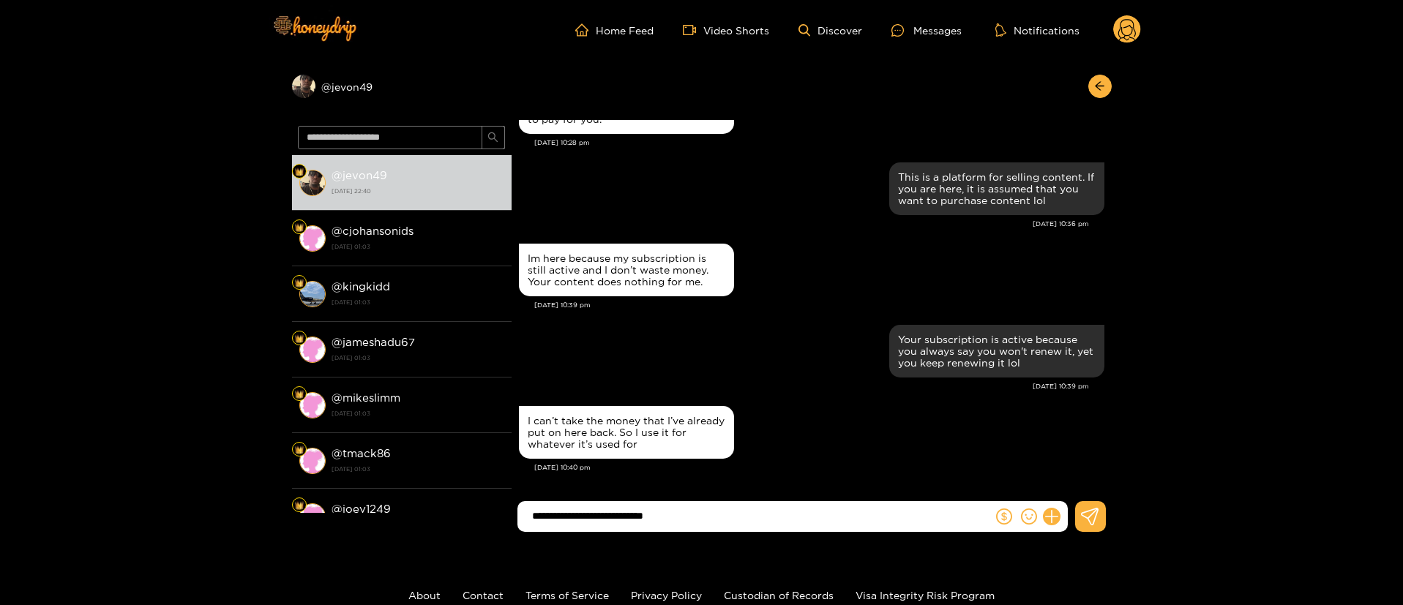
type input "**********"
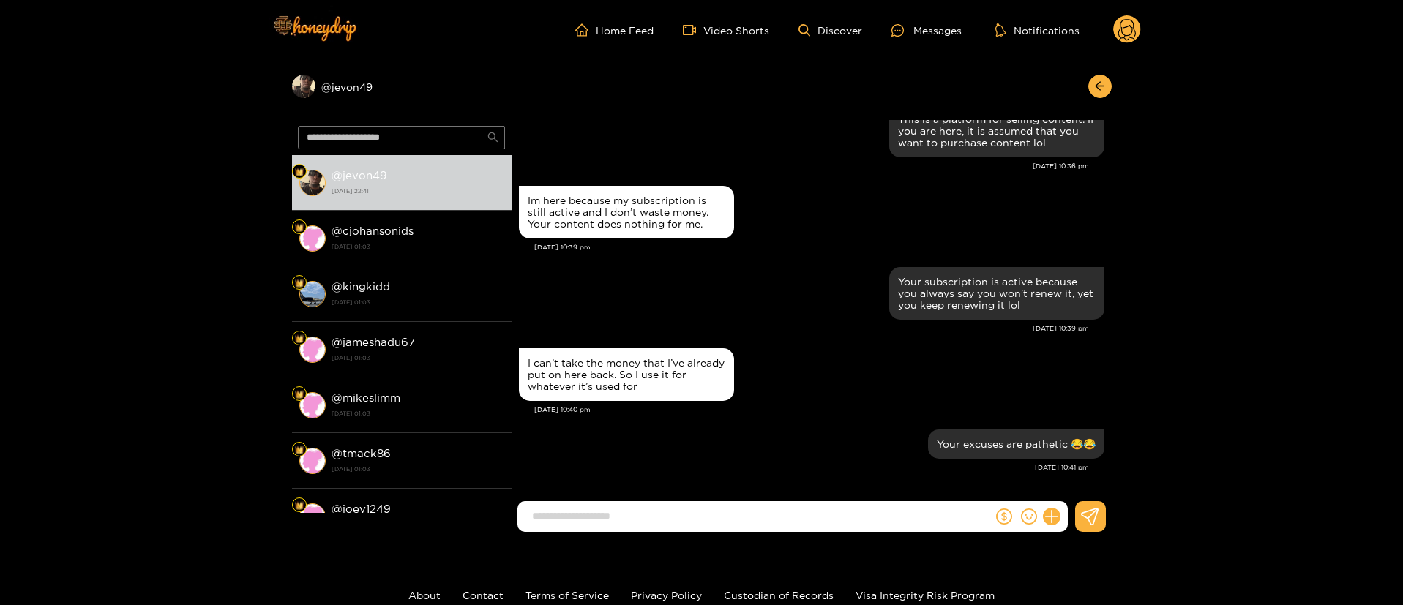
click at [801, 343] on div "Your subscription is active because you always say you won't renew it, yet you …" at bounding box center [812, 304] width 586 height 81
click at [794, 269] on div "Your subscription is active because you always say you won't renew it, yet you …" at bounding box center [812, 294] width 586 height 60
click at [1108, 93] on button "button" at bounding box center [1100, 86] width 23 height 23
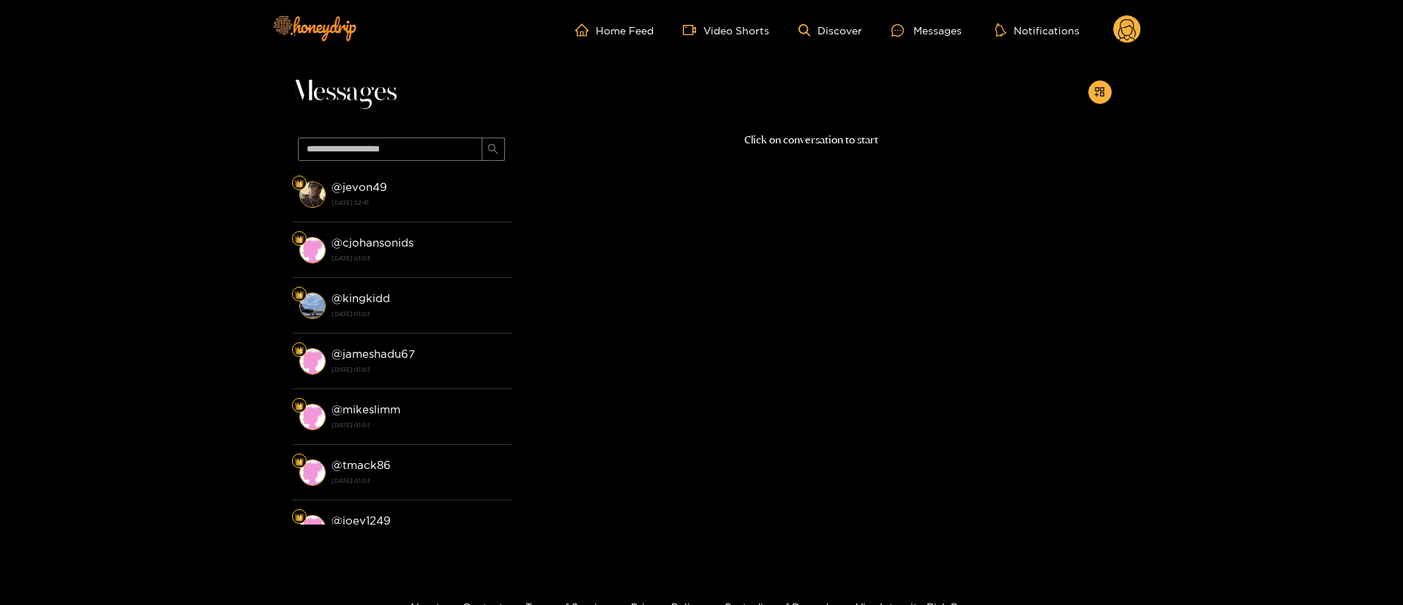
click at [647, 252] on div "Click on conversation to start" at bounding box center [812, 325] width 600 height 386
click at [1121, 27] on circle at bounding box center [1127, 29] width 28 height 28
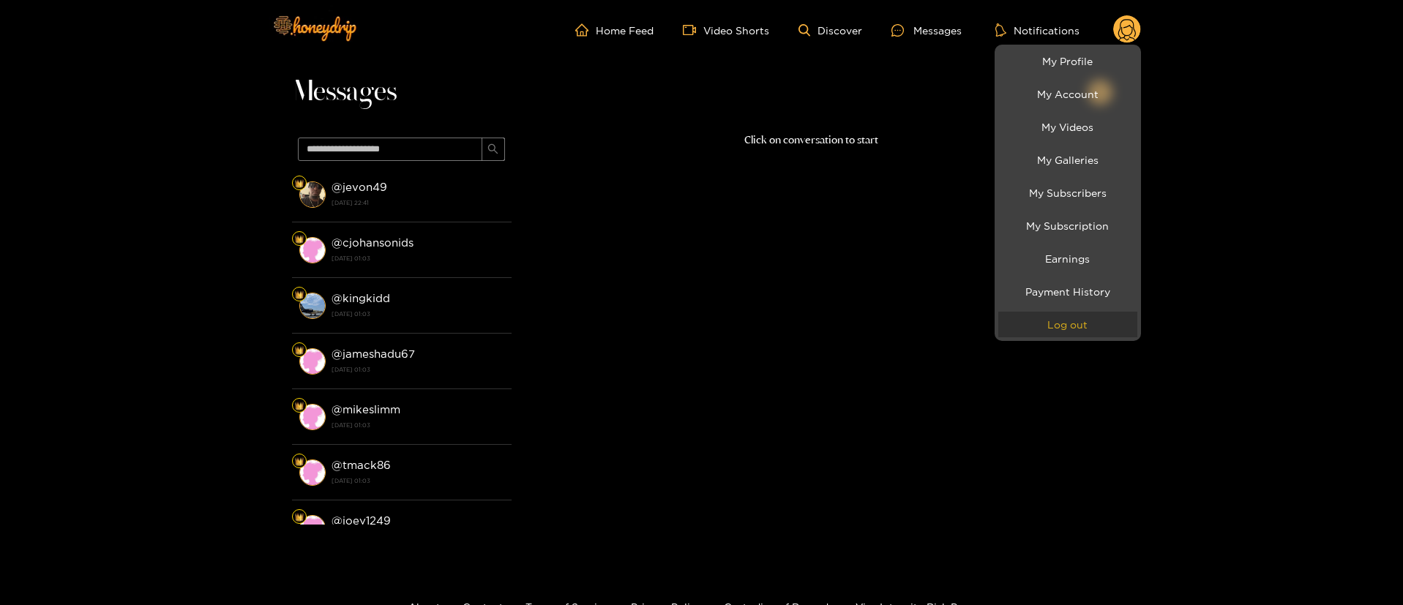
click at [1078, 316] on button "Log out" at bounding box center [1067, 325] width 139 height 26
